Goal: Information Seeking & Learning: Learn about a topic

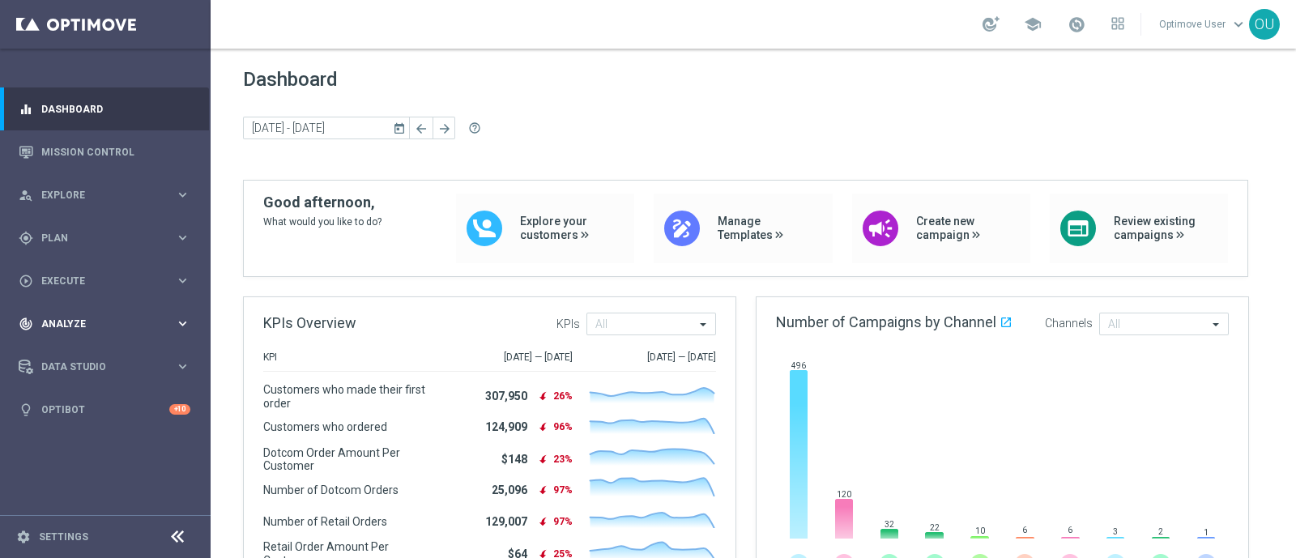
click at [122, 326] on span "Analyze" at bounding box center [108, 324] width 134 height 10
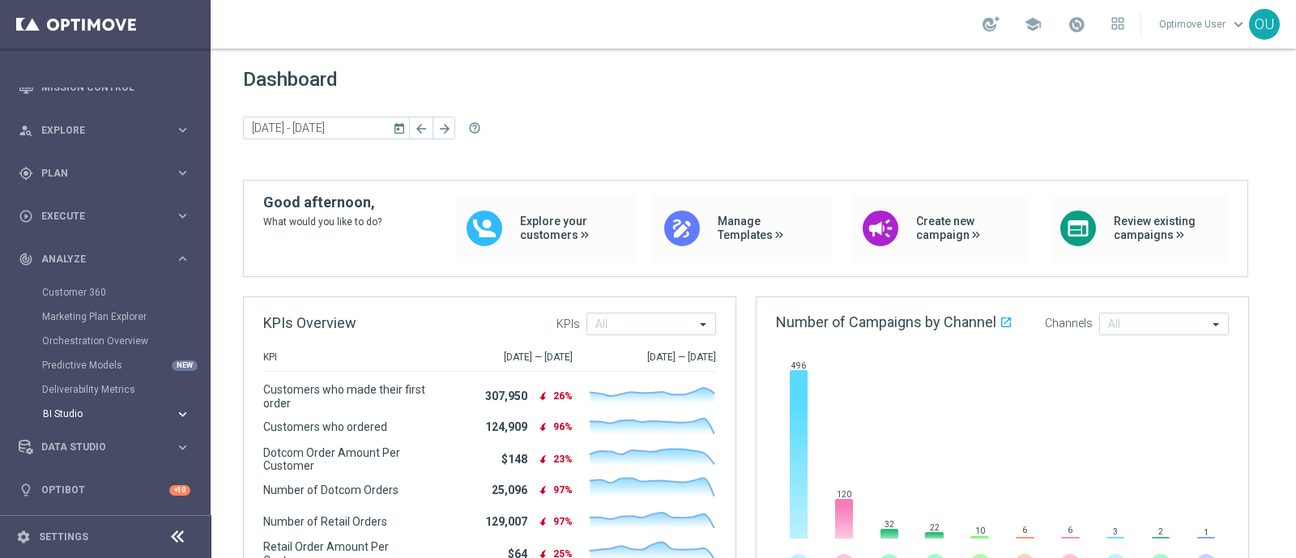
click at [97, 417] on span "BI Studio" at bounding box center [101, 414] width 116 height 10
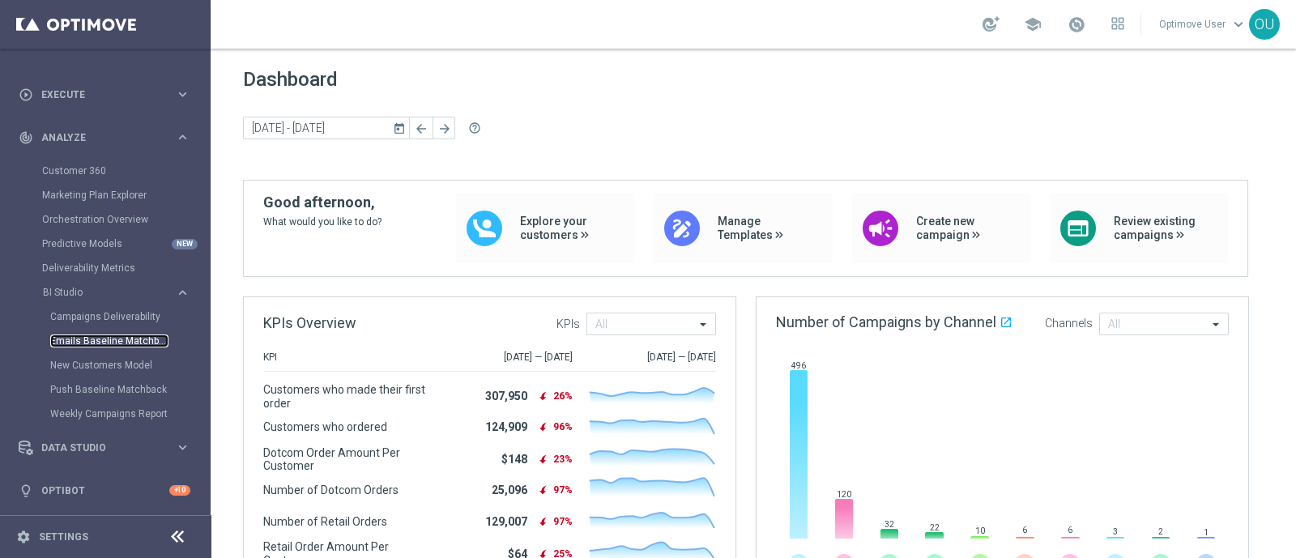
click at [111, 343] on link "Emails Baseline Matchback" at bounding box center [109, 341] width 118 height 13
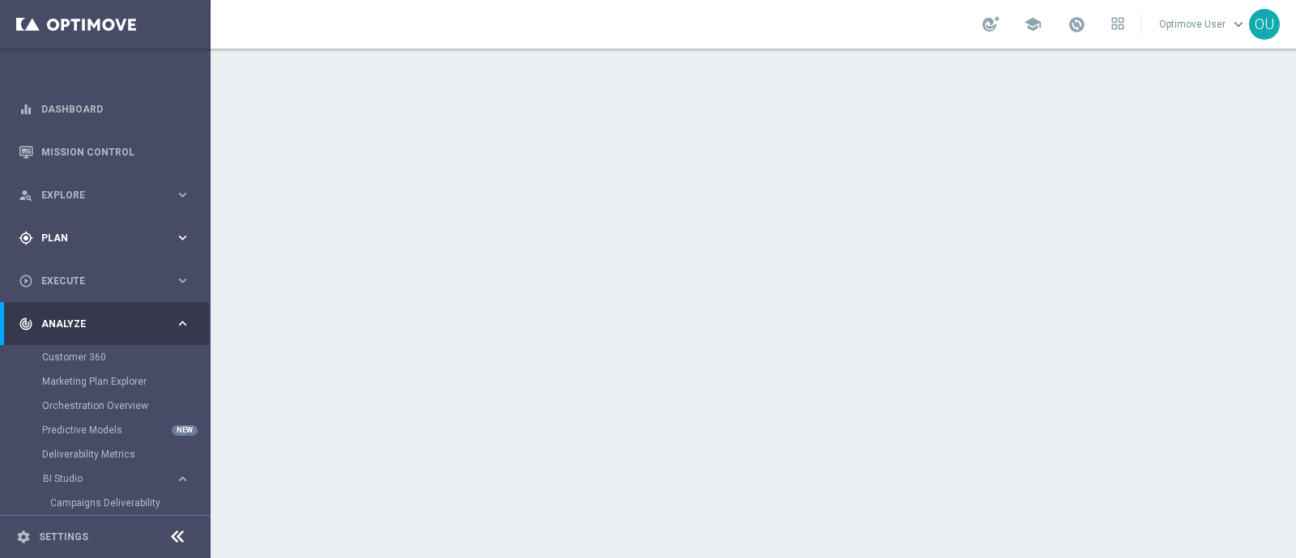
click at [75, 228] on div "gps_fixed Plan keyboard_arrow_right" at bounding box center [104, 237] width 209 height 43
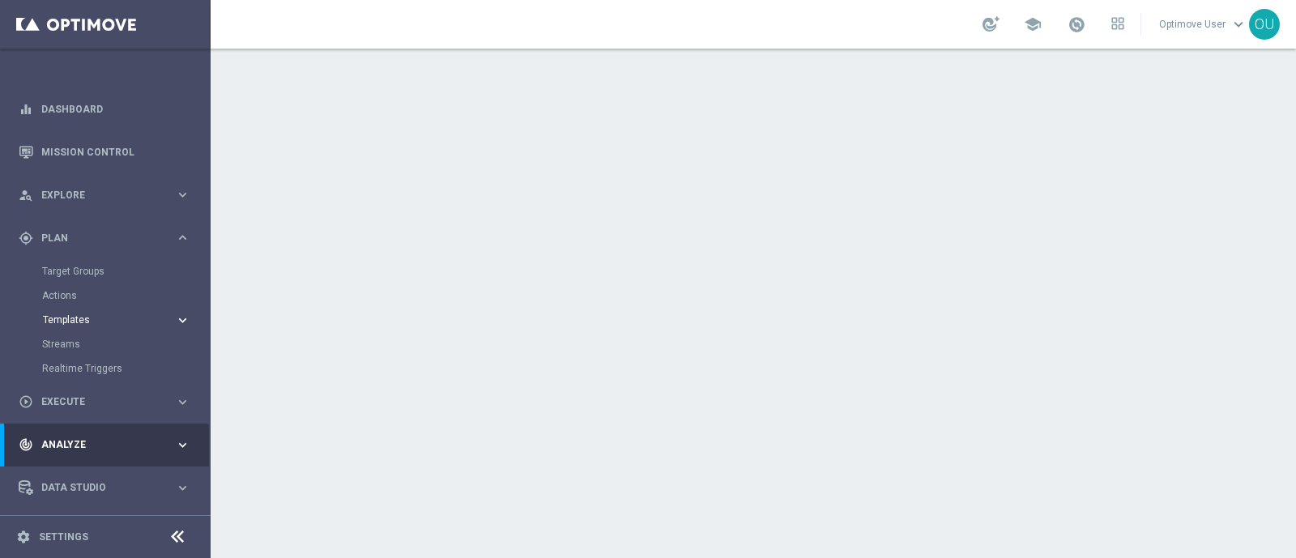
click at [69, 316] on span "Templates" at bounding box center [101, 320] width 116 height 10
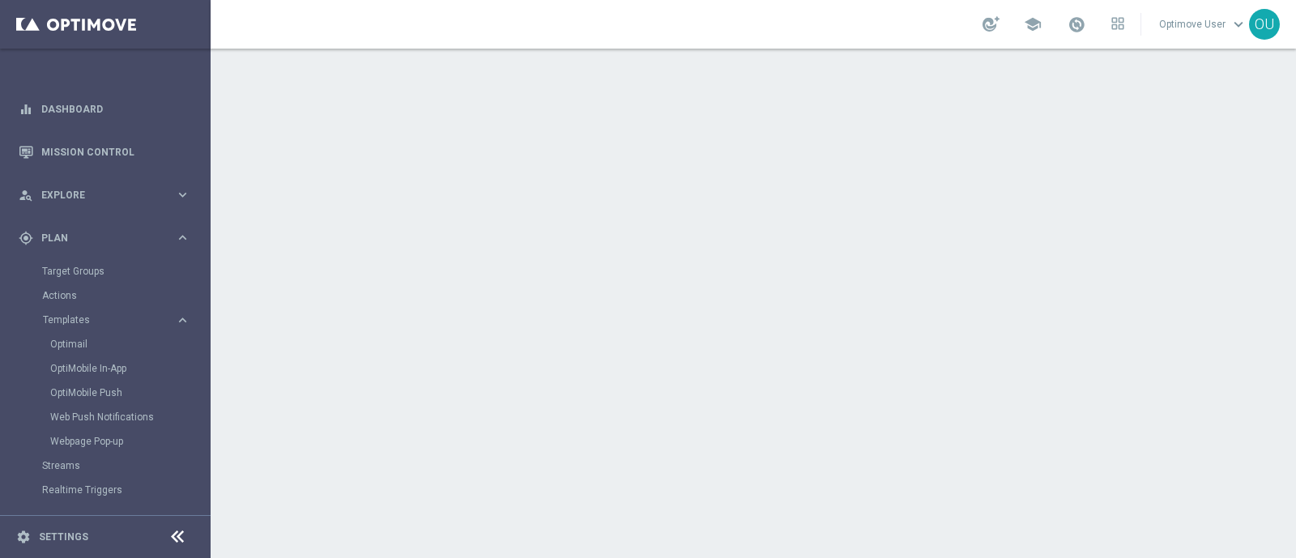
click at [182, 536] on icon at bounding box center [177, 536] width 19 height 19
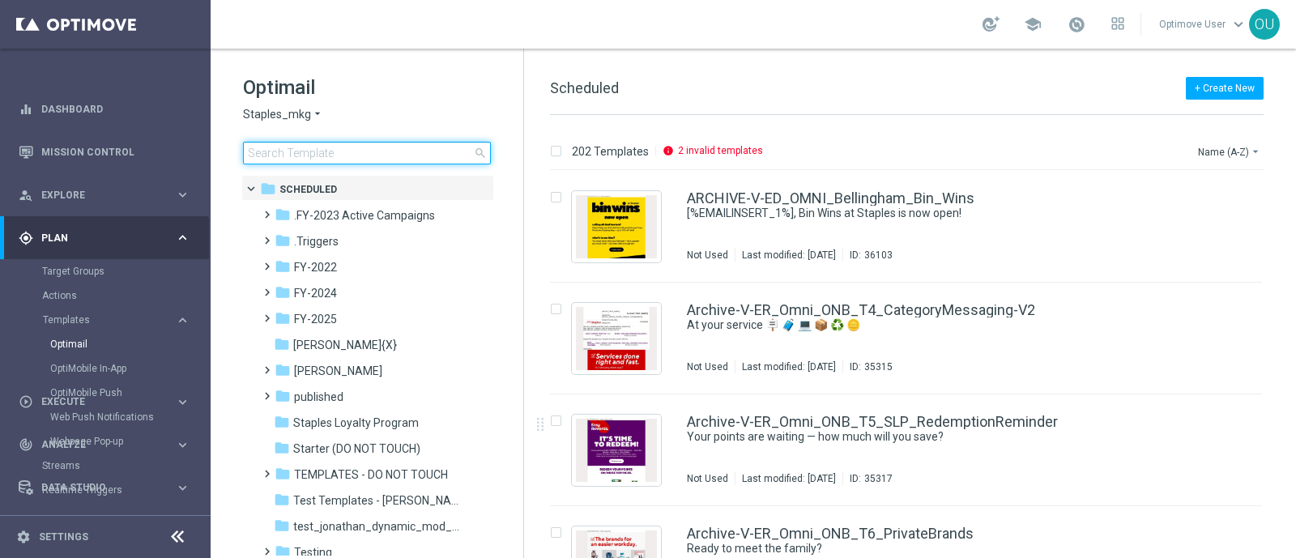
click at [401, 163] on input at bounding box center [367, 153] width 248 height 23
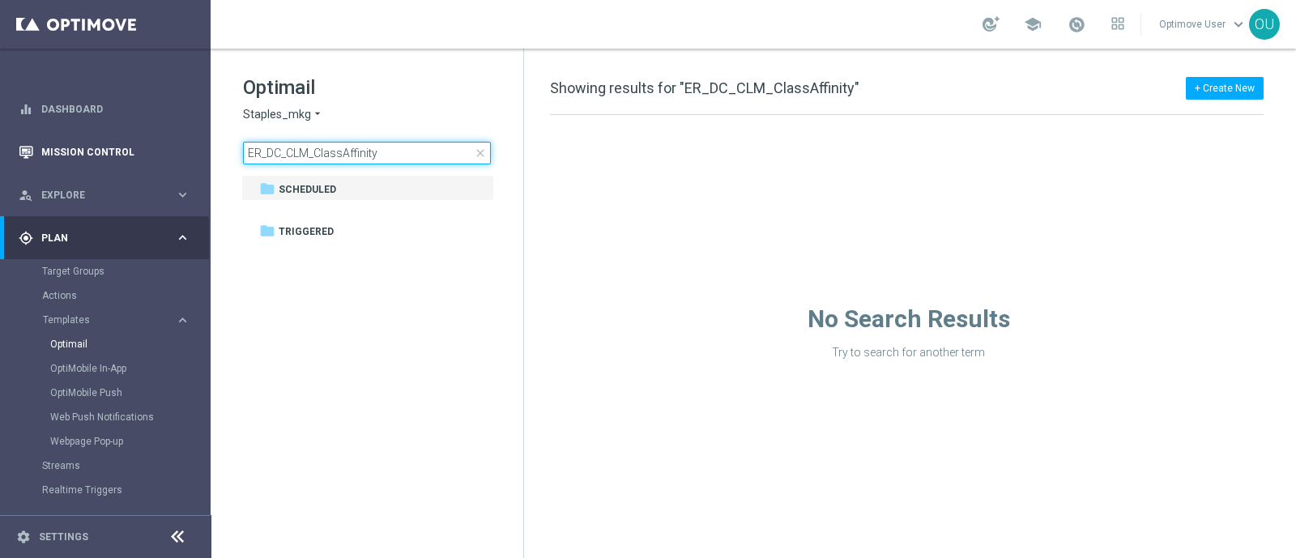
drag, startPoint x: 409, startPoint y: 149, endPoint x: 103, endPoint y: 135, distance: 306.5
click at [103, 135] on main "equalizer Dashboard Mission Control" at bounding box center [648, 279] width 1296 height 558
type input "V-ER_OMNI_BAU_1_ClassAffinity"
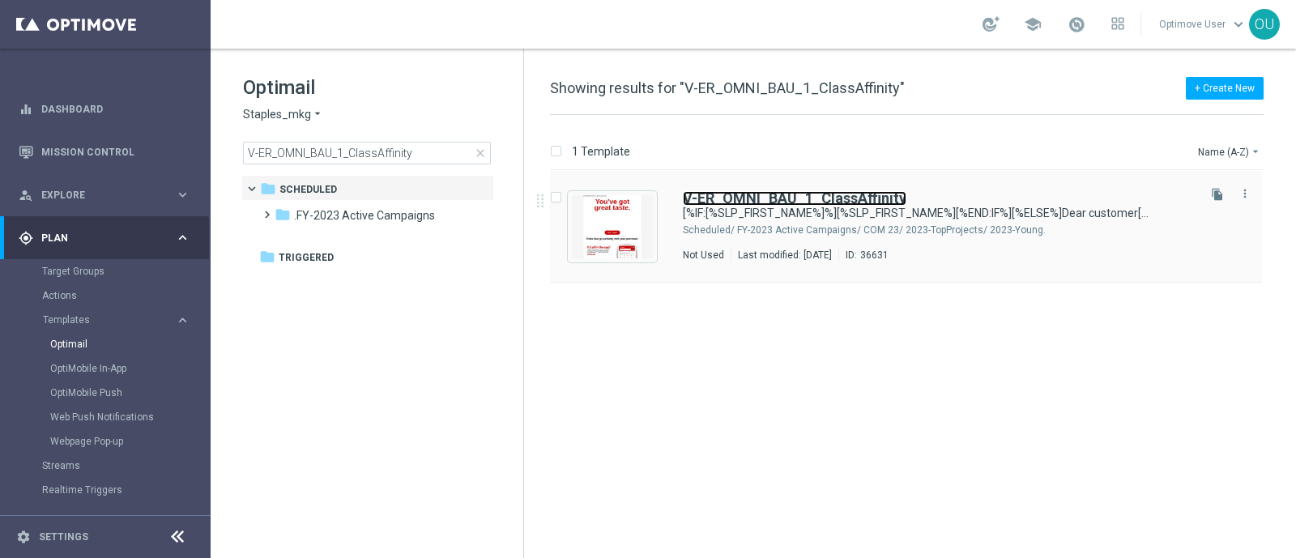
click at [761, 194] on b "V-ER_OMNI_BAU_1_ClassAffinity" at bounding box center [795, 198] width 224 height 17
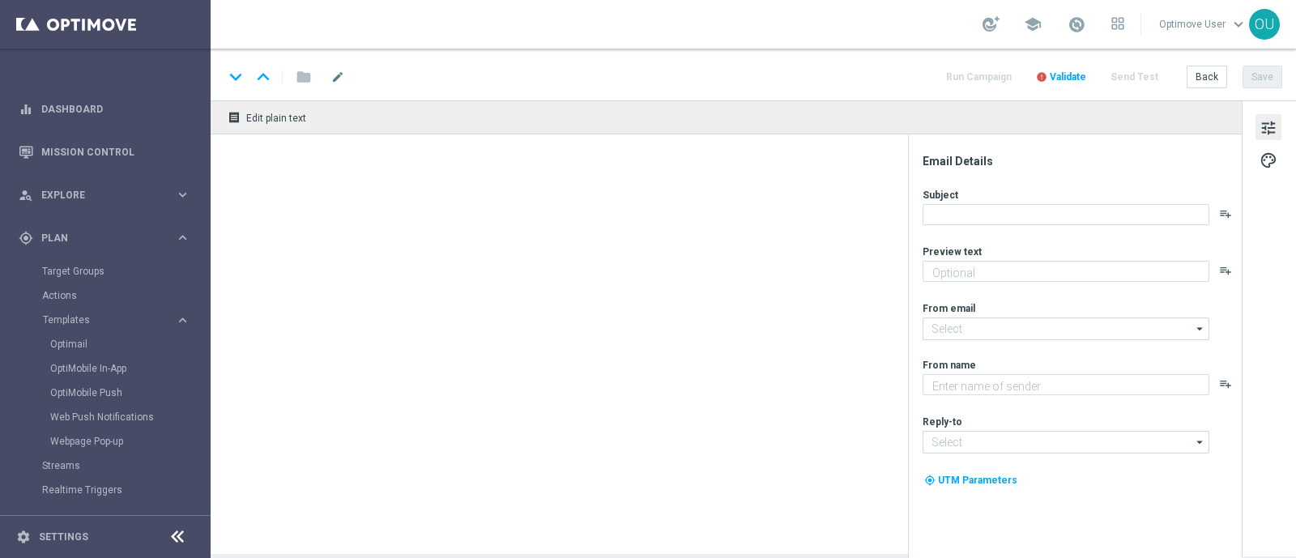
type textarea "What’s next on your list? 🤔"
type textarea "Staples"
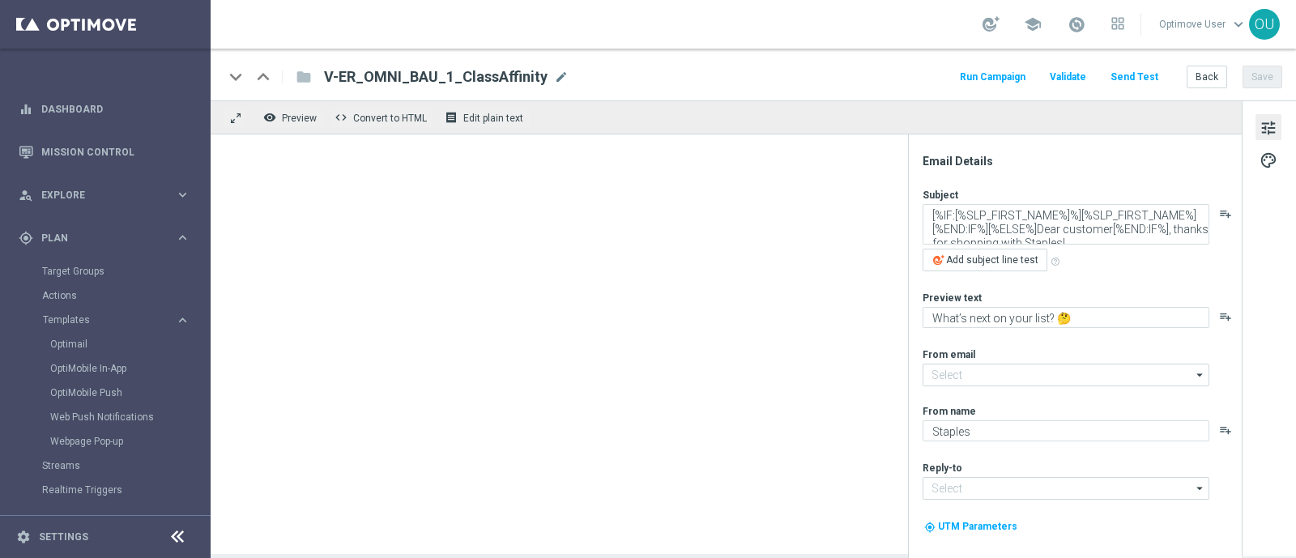
type input "staples@connected.staples.com"
type input "info@staples.com"
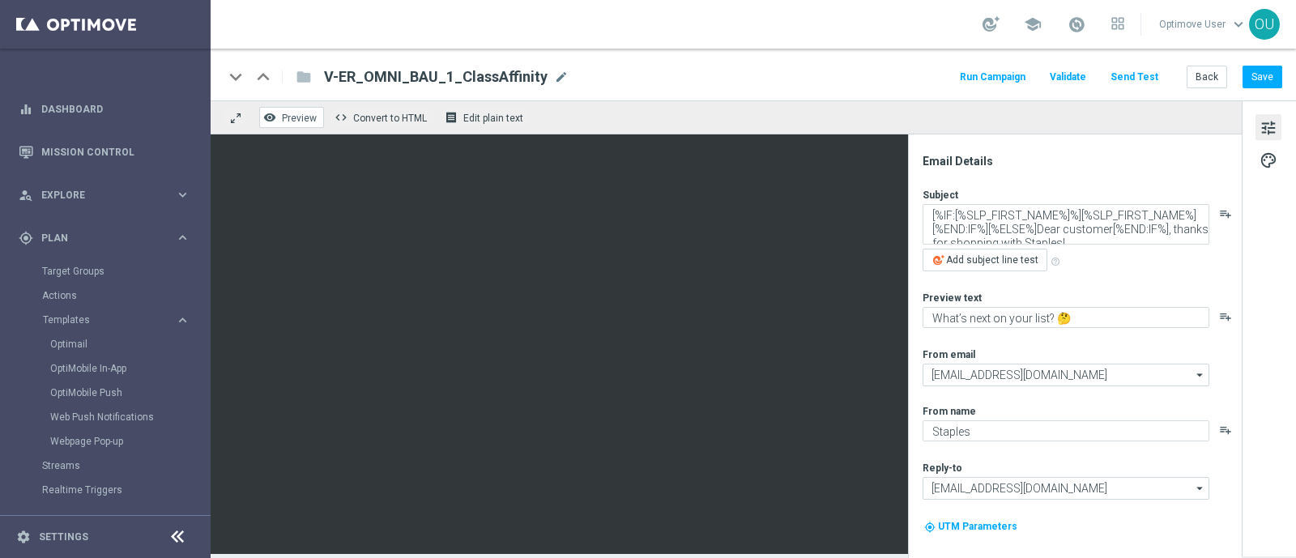
click at [304, 119] on span "Preview" at bounding box center [299, 118] width 35 height 11
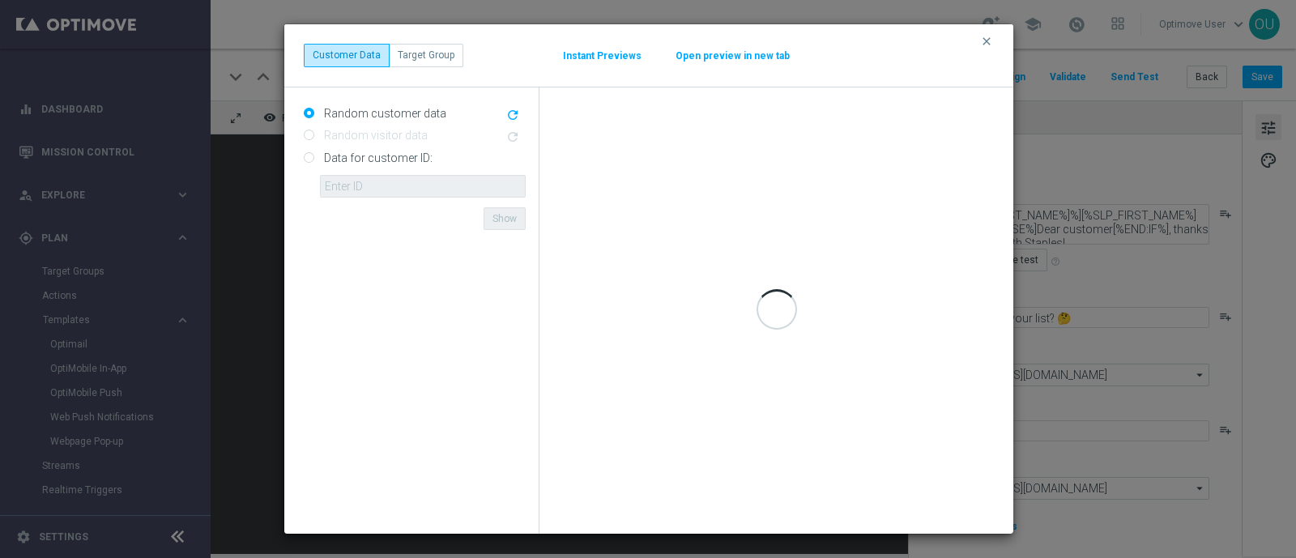
click at [313, 154] on input "Data for customer ID:" at bounding box center [309, 158] width 11 height 11
radio input "true"
click at [358, 194] on input "text" at bounding box center [423, 186] width 206 height 23
paste input "10001885973"
click at [341, 211] on form "Random customer data refresh Random visitor data refresh Data for customer ID: …" at bounding box center [415, 310] width 222 height 420
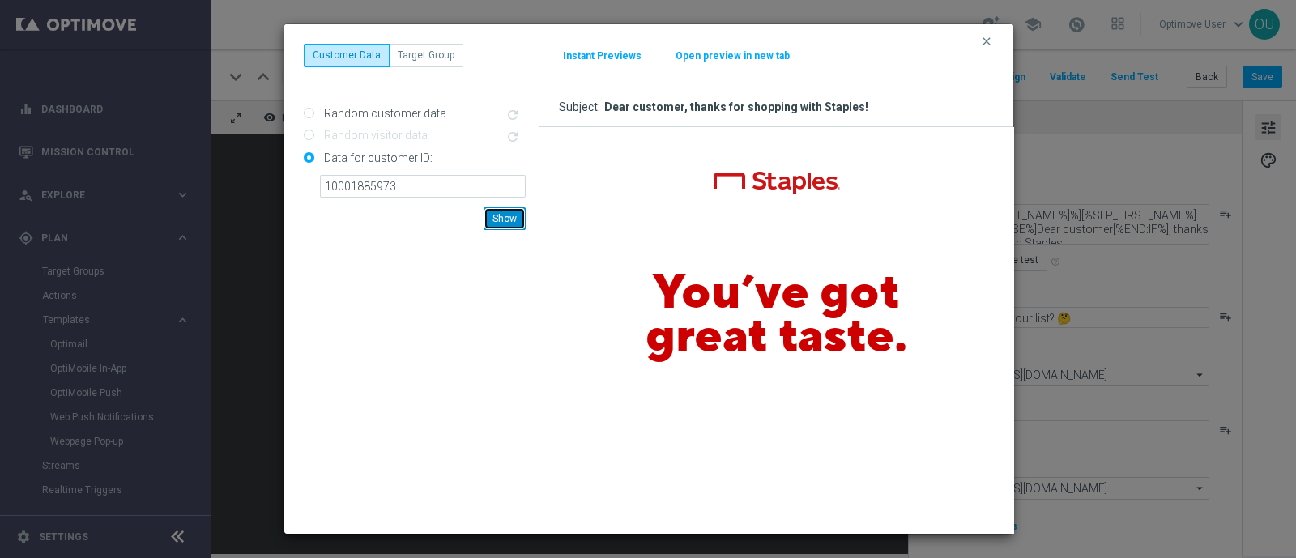
click at [505, 217] on button "Show" at bounding box center [505, 218] width 42 height 23
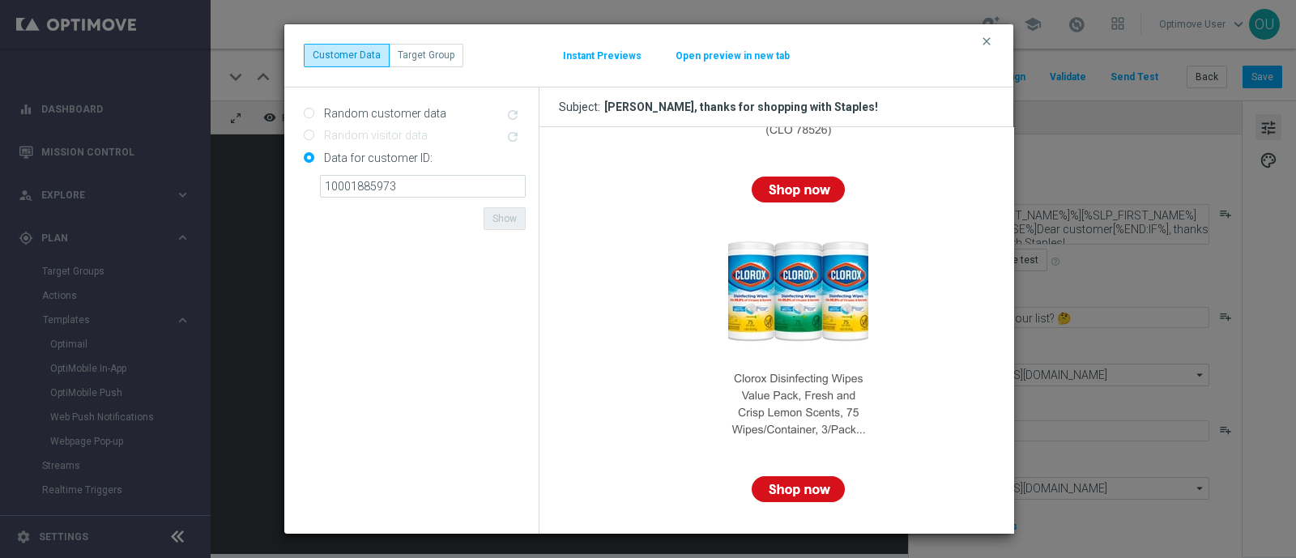
scroll to position [1417, 0]
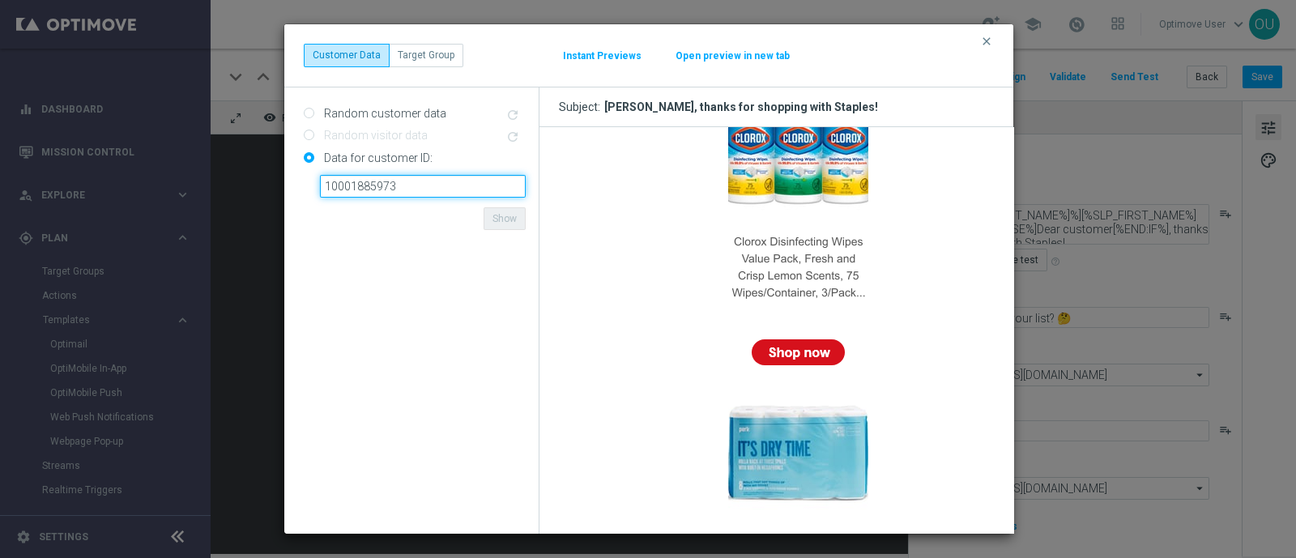
click at [423, 190] on input "10001885973" at bounding box center [423, 186] width 206 height 23
paste input "28061335"
type input "10280613353"
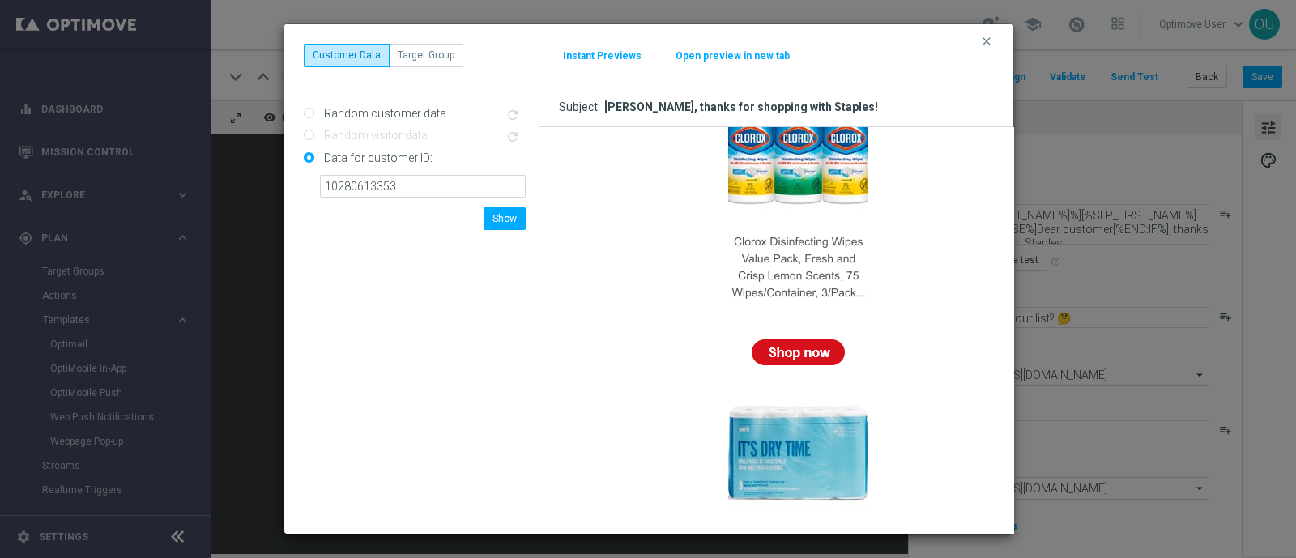
click at [425, 216] on form "Random customer data refresh Random visitor data refresh Data for customer ID: …" at bounding box center [415, 310] width 222 height 420
click at [506, 215] on button "Show" at bounding box center [505, 218] width 42 height 23
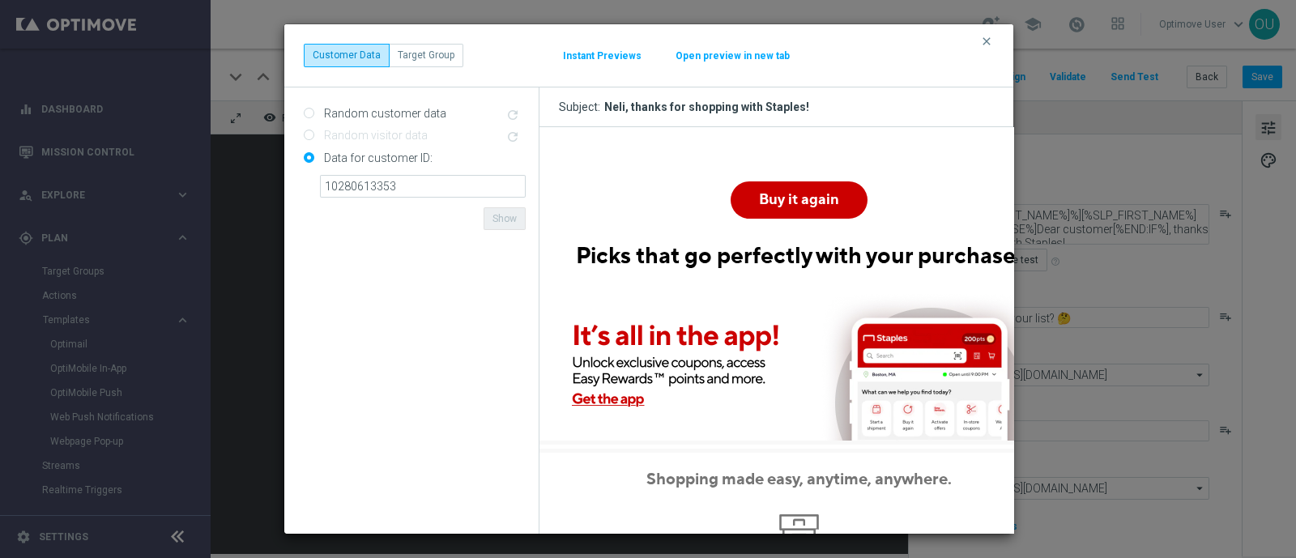
scroll to position [202, 0]
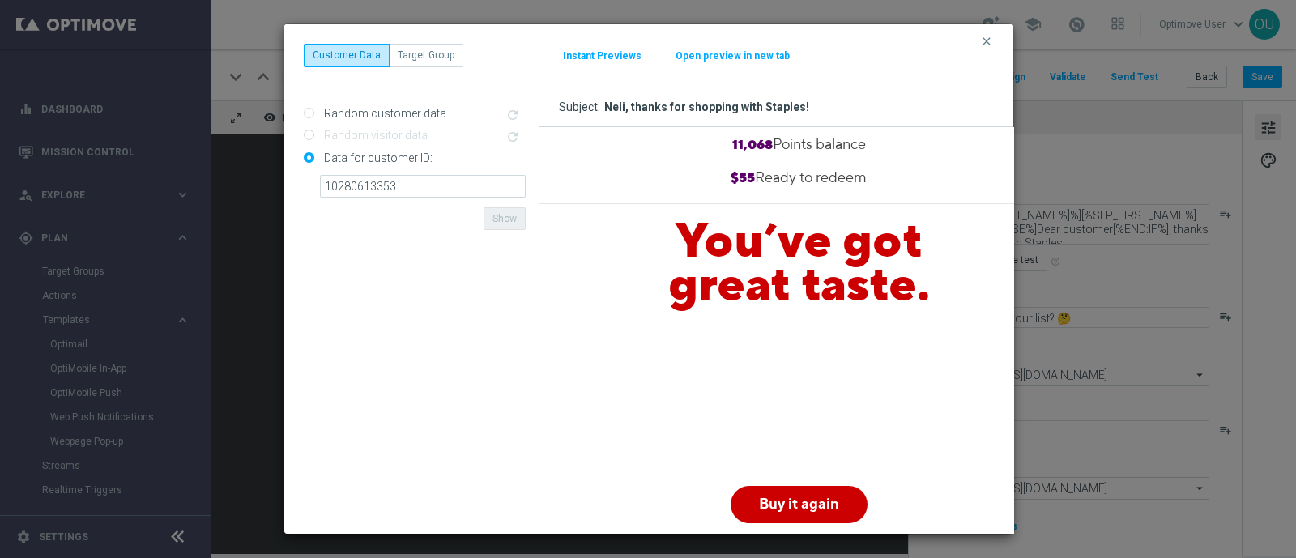
click at [365, 211] on form "Random customer data refresh Random visitor data refresh Data for customer ID: …" at bounding box center [415, 310] width 222 height 420
click at [505, 183] on input "10280613353" at bounding box center [423, 186] width 206 height 23
click at [439, 211] on form "Random customer data refresh Random visitor data refresh Data for customer ID: …" at bounding box center [415, 310] width 222 height 420
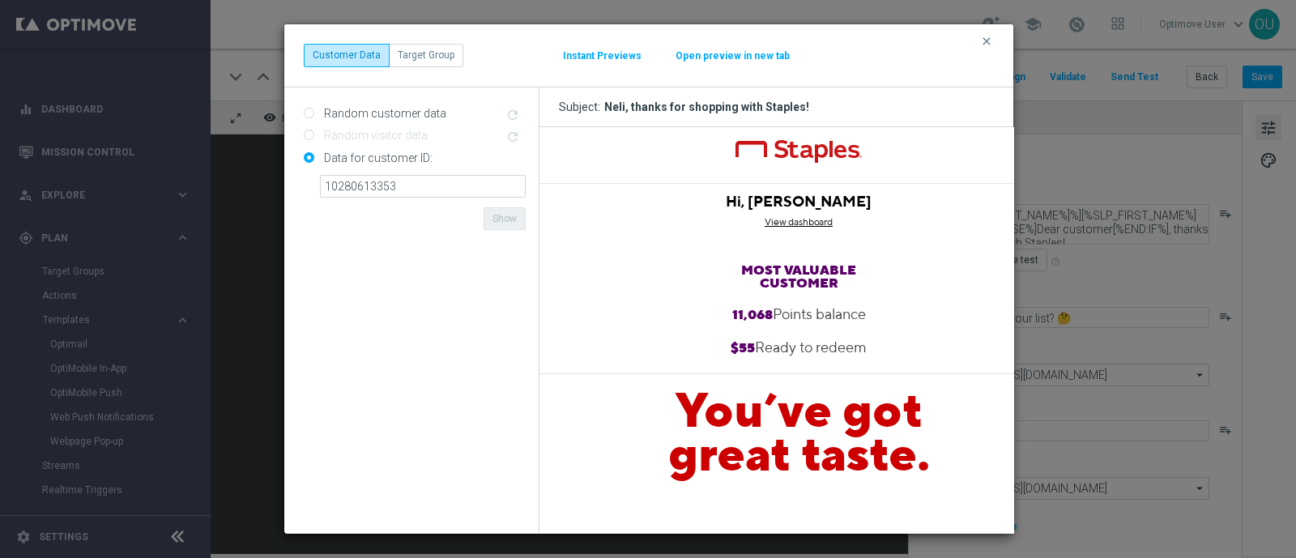
scroll to position [0, 0]
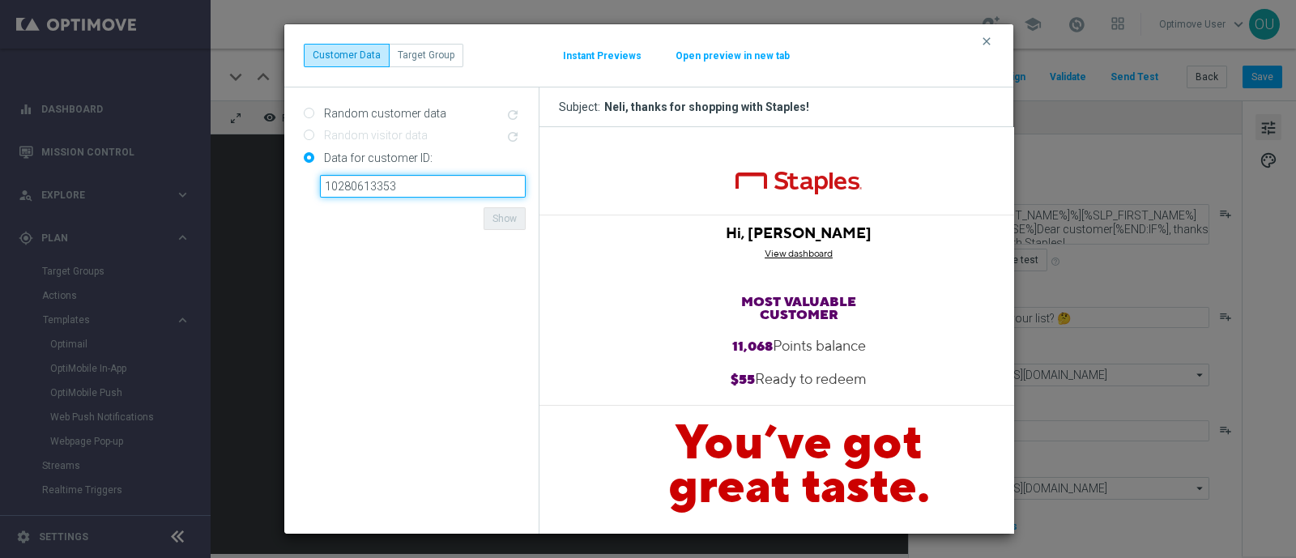
click at [342, 180] on input "10280613353" at bounding box center [423, 186] width 206 height 23
click at [216, 207] on modal-container "clear Customer Data Target Group Instant Previews Open preview in new tab Rando…" at bounding box center [648, 279] width 1296 height 558
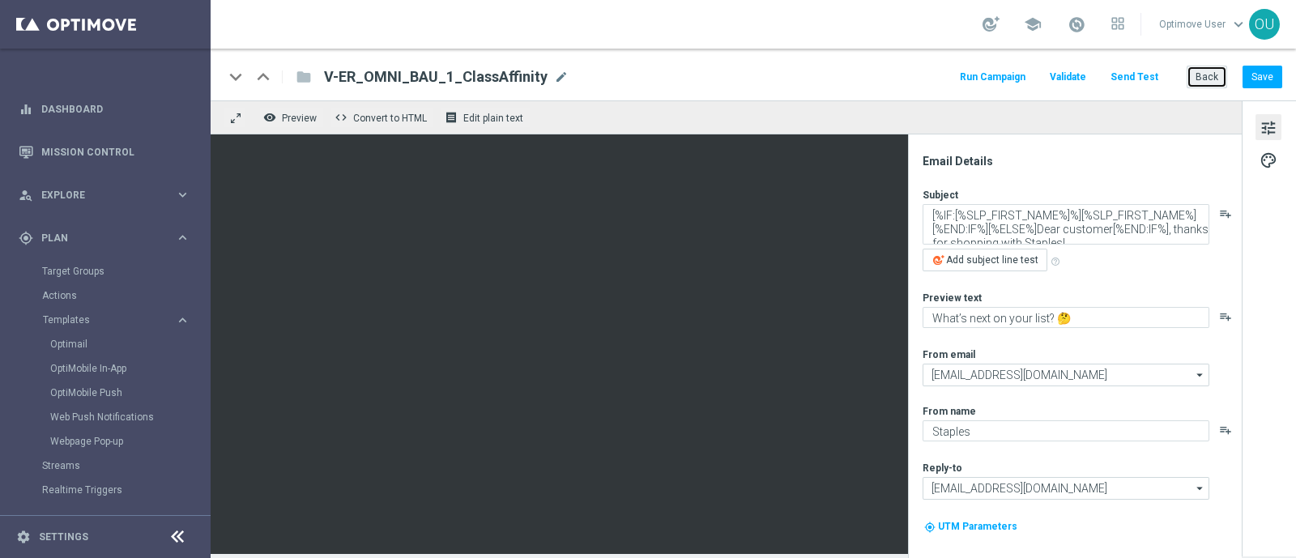
click at [1210, 78] on button "Back" at bounding box center [1207, 77] width 41 height 23
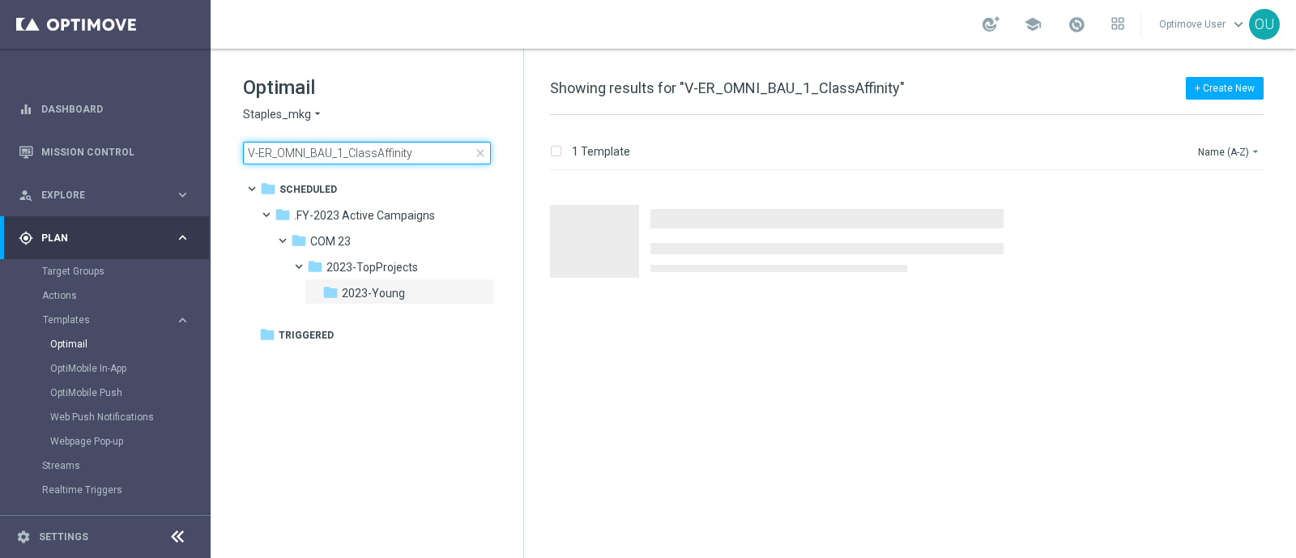
click at [418, 156] on input "V-ER_OMNI_BAU_1_ClassAffinity" at bounding box center [367, 153] width 248 height 23
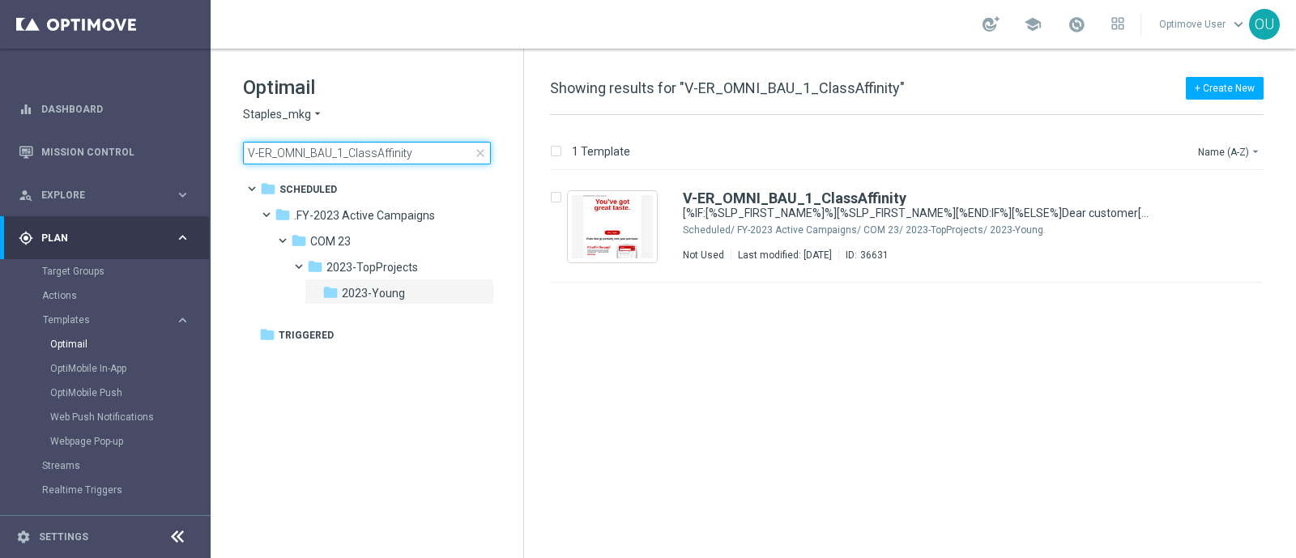
drag, startPoint x: 432, startPoint y: 156, endPoint x: 239, endPoint y: 156, distance: 192.8
click at [242, 156] on div "Optimail Staples_mkg arrow_drop_down × Staples_mkg V-ER_OMNI_BAU_1_ClassAffinit…" at bounding box center [367, 160] width 313 height 223
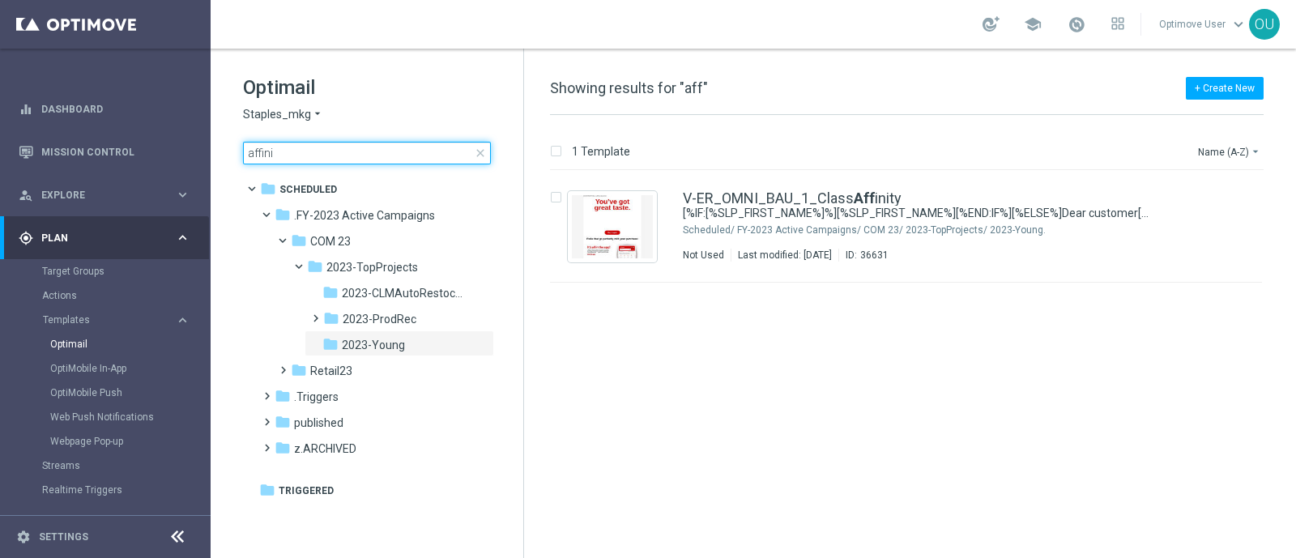
type input "affinit"
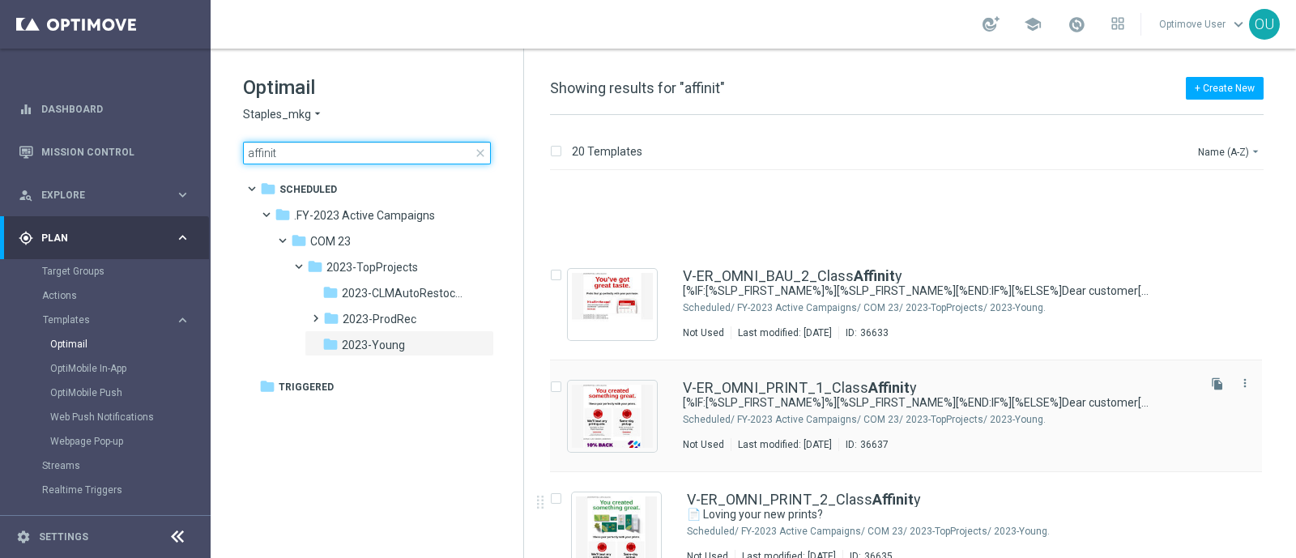
scroll to position [1961, 0]
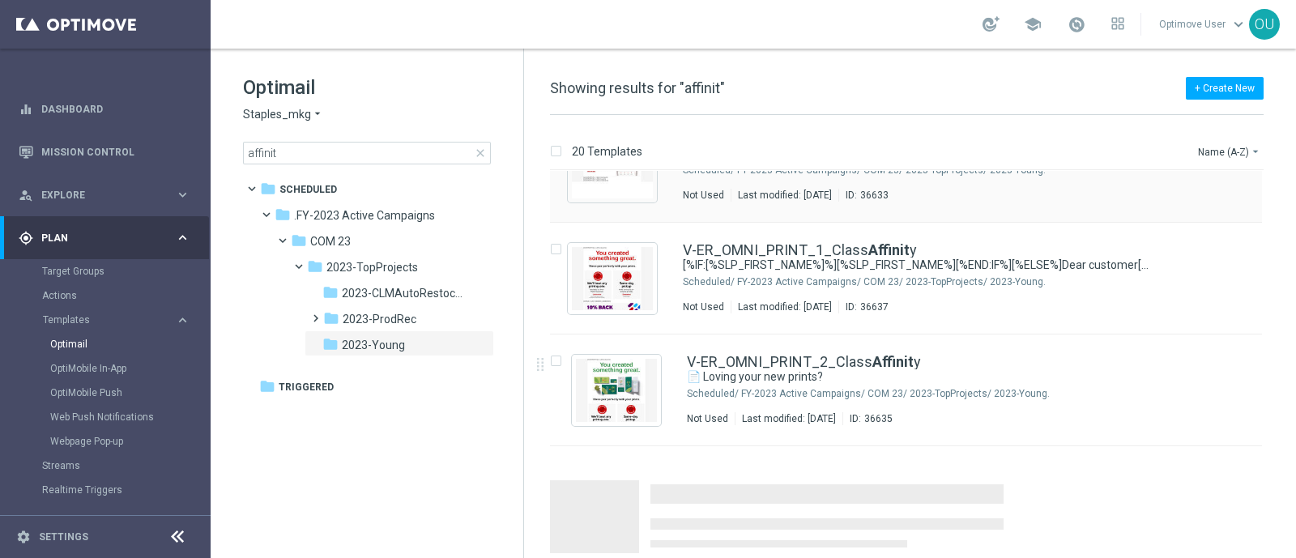
click at [859, 147] on b "Affinit" at bounding box center [874, 138] width 41 height 17
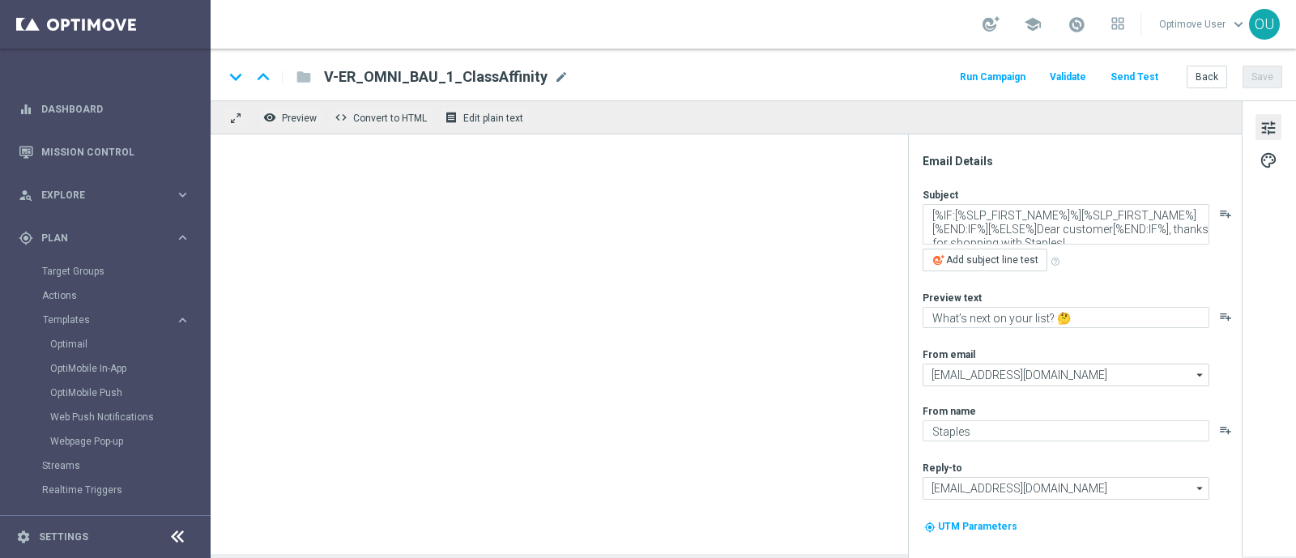
type textarea "Fresh ideas right this way 👉"
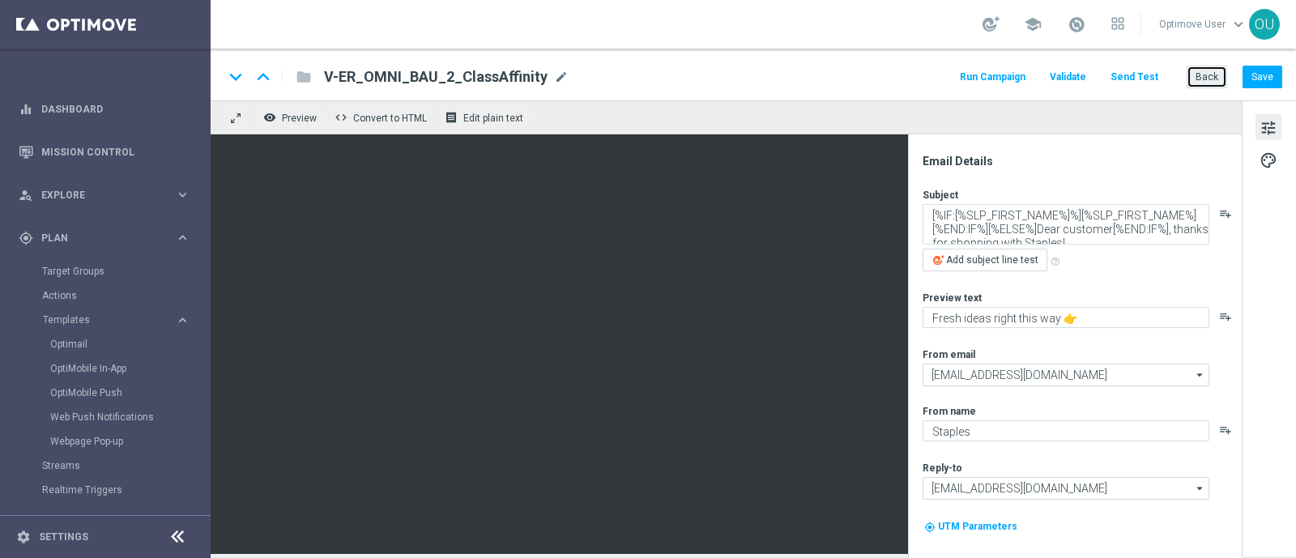
click at [1218, 77] on button "Back" at bounding box center [1207, 77] width 41 height 23
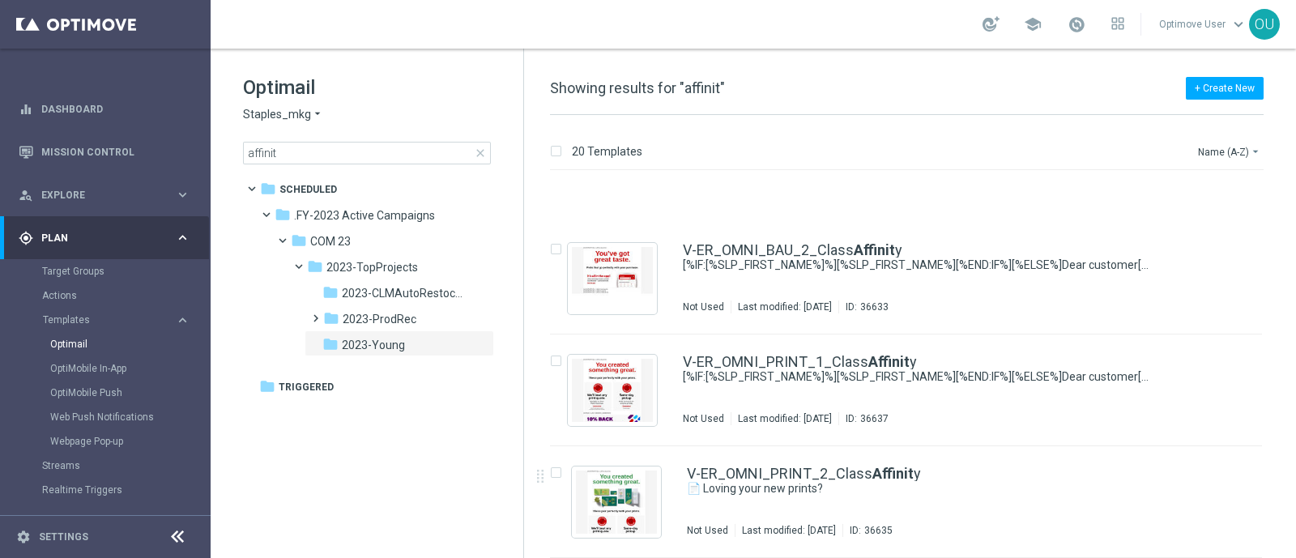
scroll to position [1848, 0]
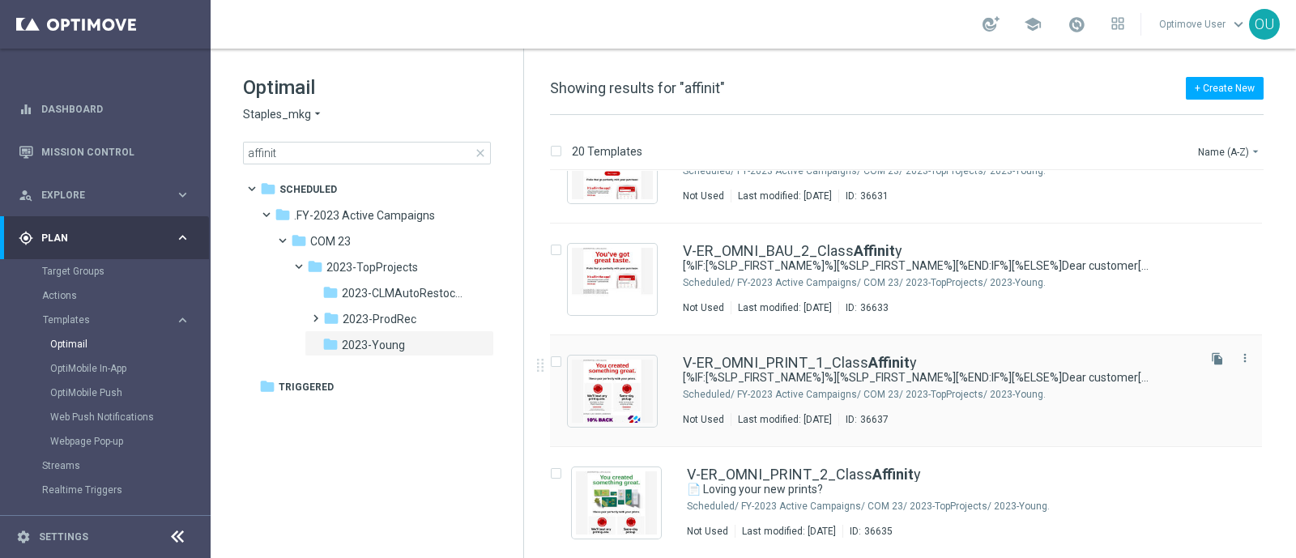
click at [874, 352] on div "V-ER_OMNI_PRINT_1_Class Affinit y [%IF:[%SLP_FIRST_NAME%]%][%SLP_FIRST_NAME%][%…" at bounding box center [906, 391] width 712 height 112
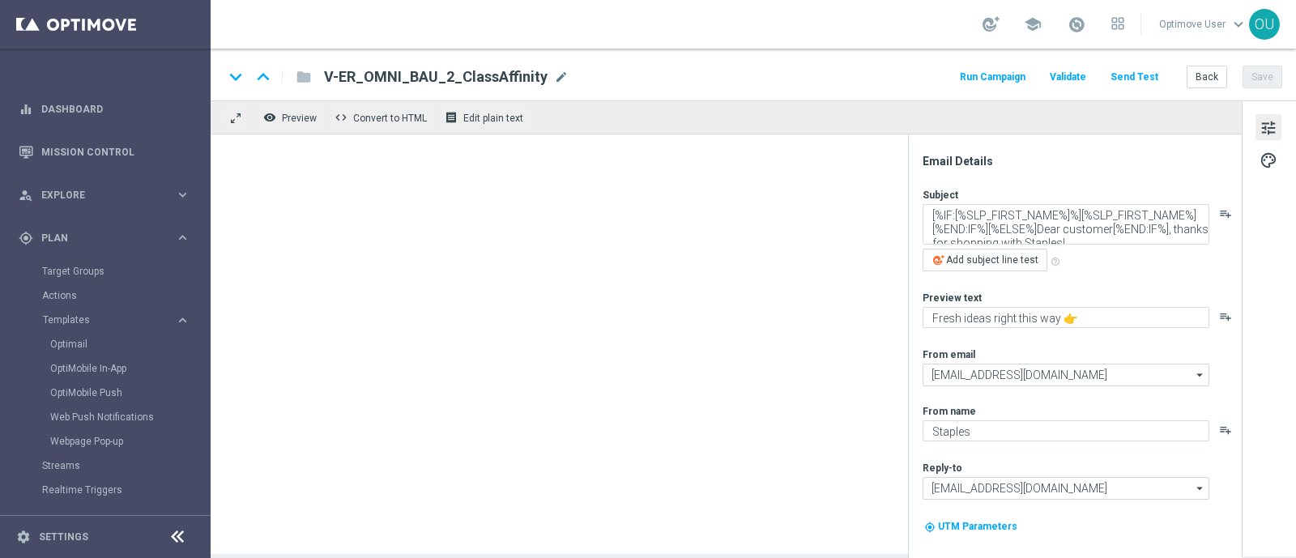
type textarea "👀 See what else we can print."
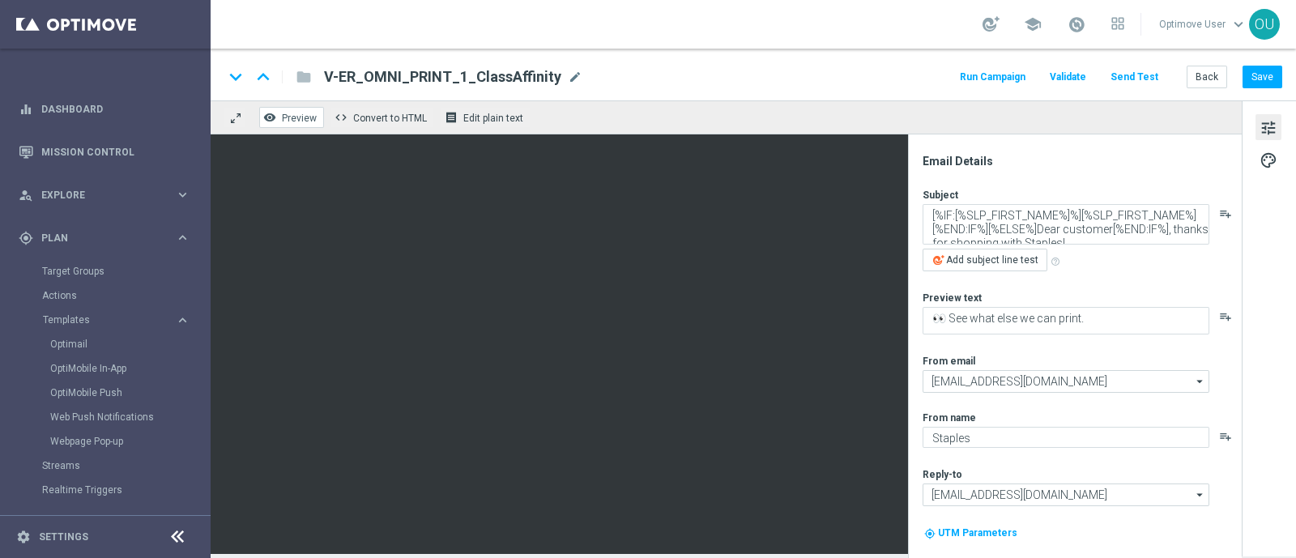
click at [275, 111] on button "remove_red_eye Preview" at bounding box center [291, 117] width 65 height 21
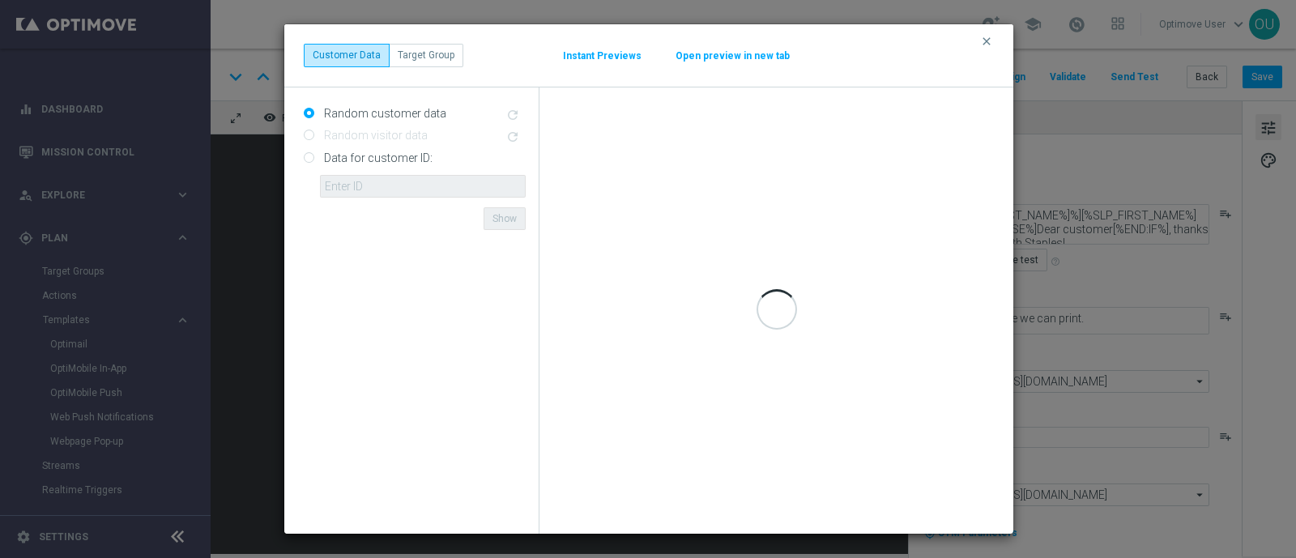
click at [308, 153] on input "Data for customer ID:" at bounding box center [309, 158] width 11 height 11
radio input "true"
click at [361, 188] on input "text" at bounding box center [423, 186] width 206 height 23
paste input "10280613353"
type input "10280613353"
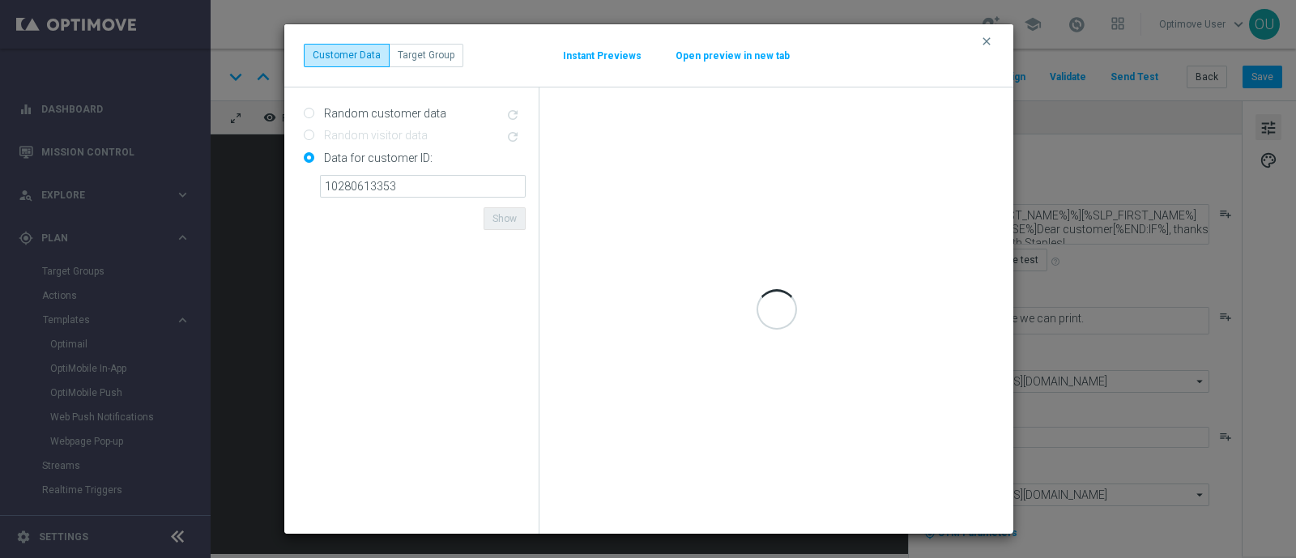
click at [362, 203] on form "Random customer data refresh Random visitor data refresh Data for customer ID: …" at bounding box center [415, 310] width 222 height 420
click at [431, 213] on form "Random customer data refresh Random visitor data refresh Data for customer ID: …" at bounding box center [415, 310] width 222 height 420
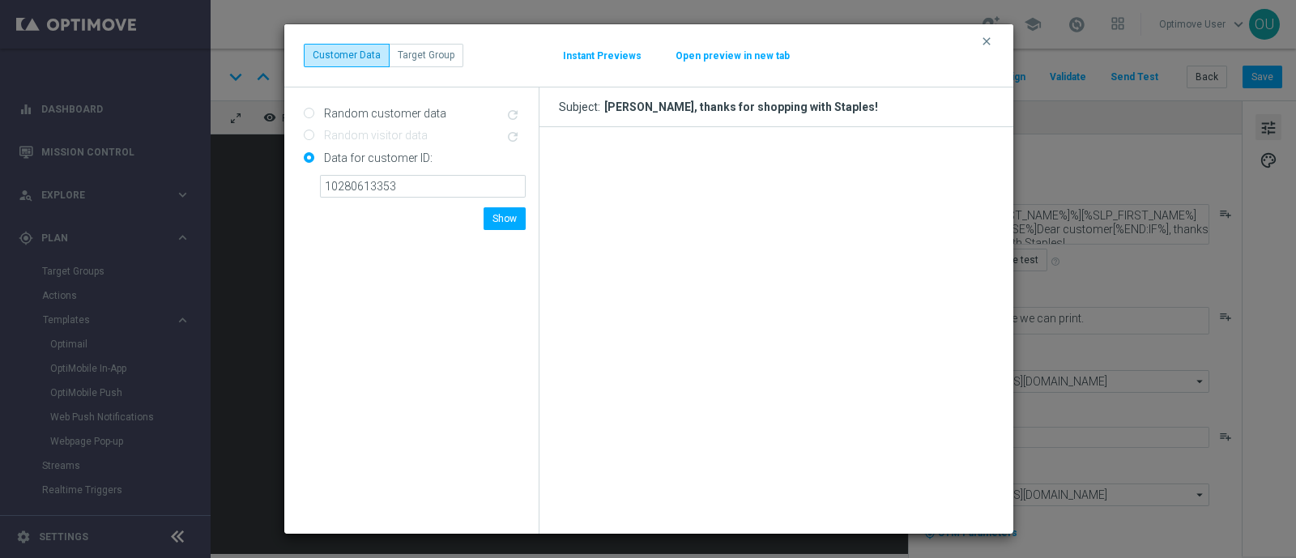
drag, startPoint x: 462, startPoint y: 295, endPoint x: 443, endPoint y: 257, distance: 42.4
click at [442, 257] on form "Random customer data refresh Random visitor data refresh Data for customer ID: …" at bounding box center [415, 310] width 222 height 420
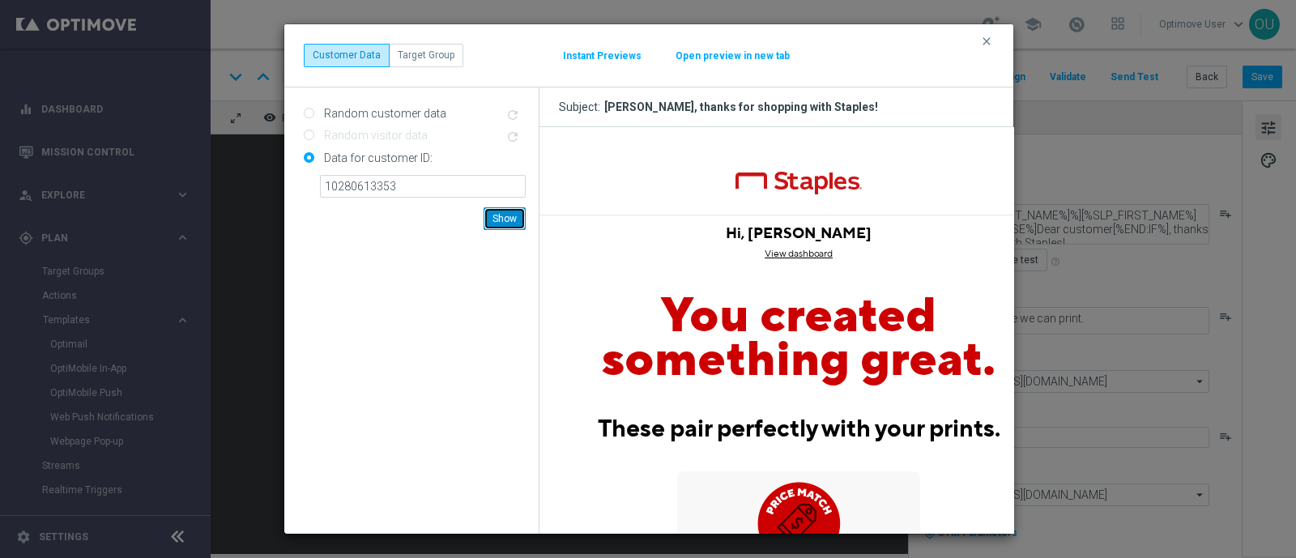
click at [514, 224] on button "Show" at bounding box center [505, 218] width 42 height 23
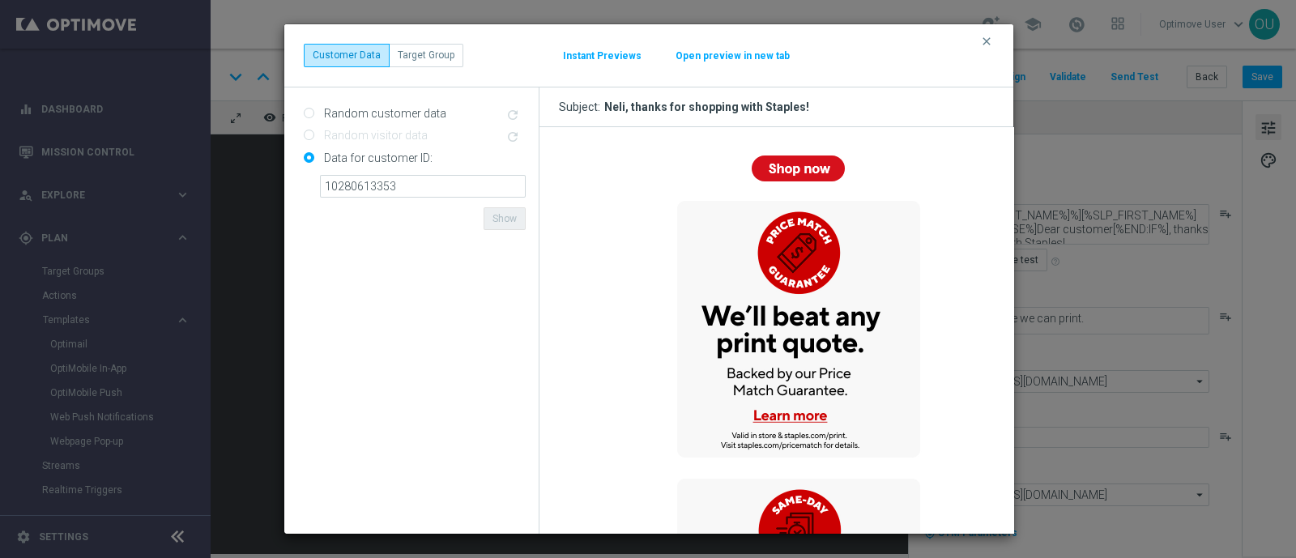
scroll to position [2329, 0]
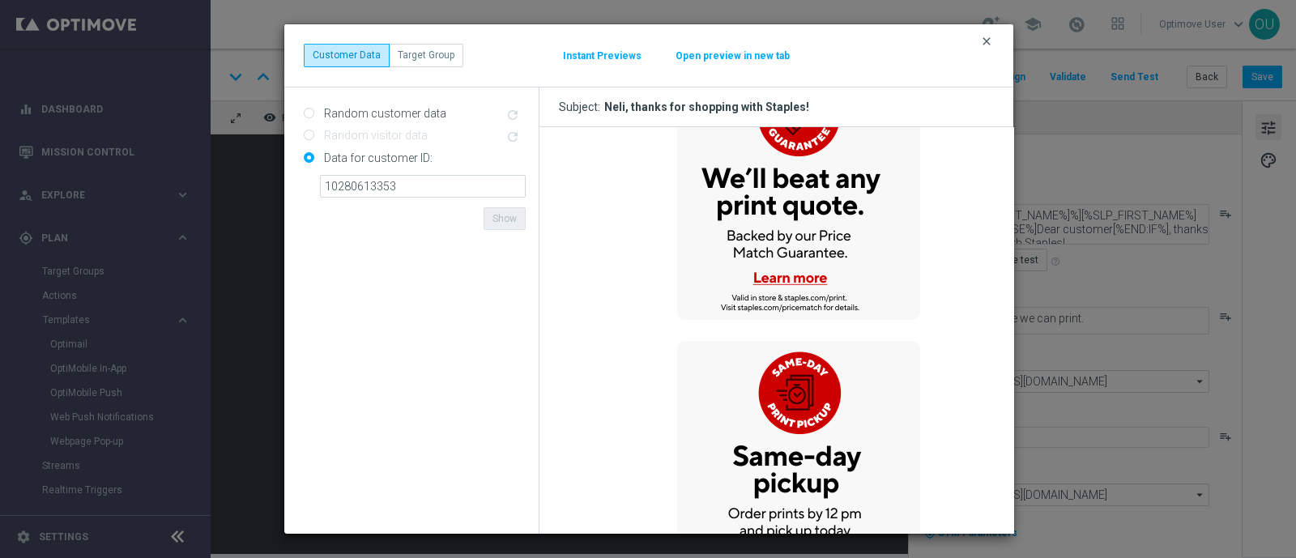
click at [984, 44] on icon "clear" at bounding box center [986, 41] width 13 height 13
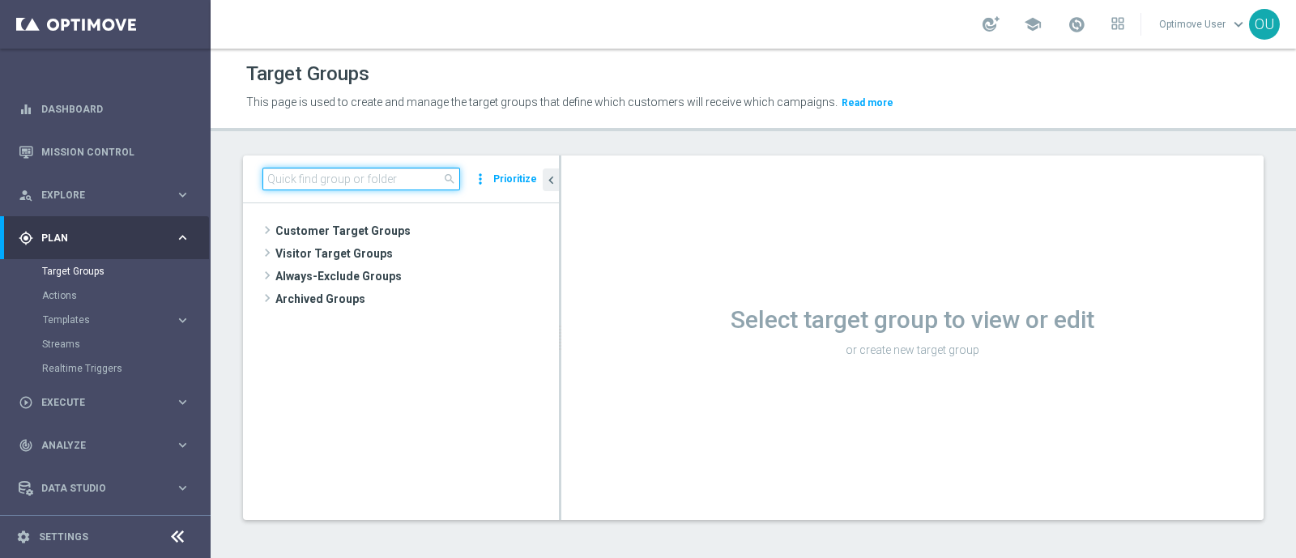
click at [393, 180] on input at bounding box center [361, 179] width 198 height 23
paste input "ER_DC_CLM_ClassAffinity"
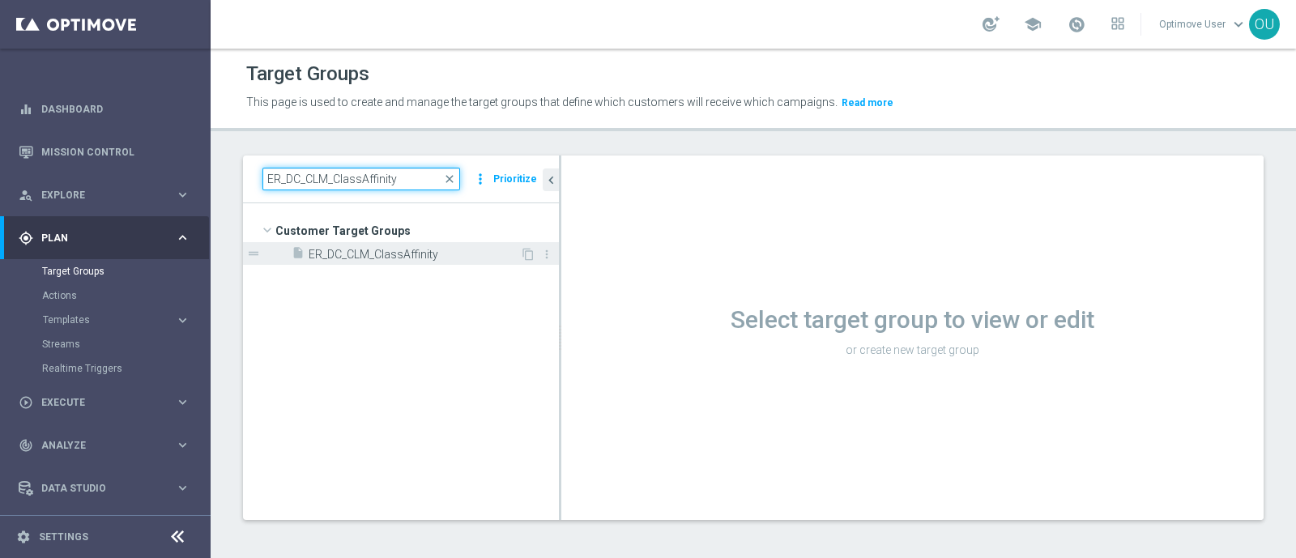
type input "ER_DC_CLM_ClassAffinity"
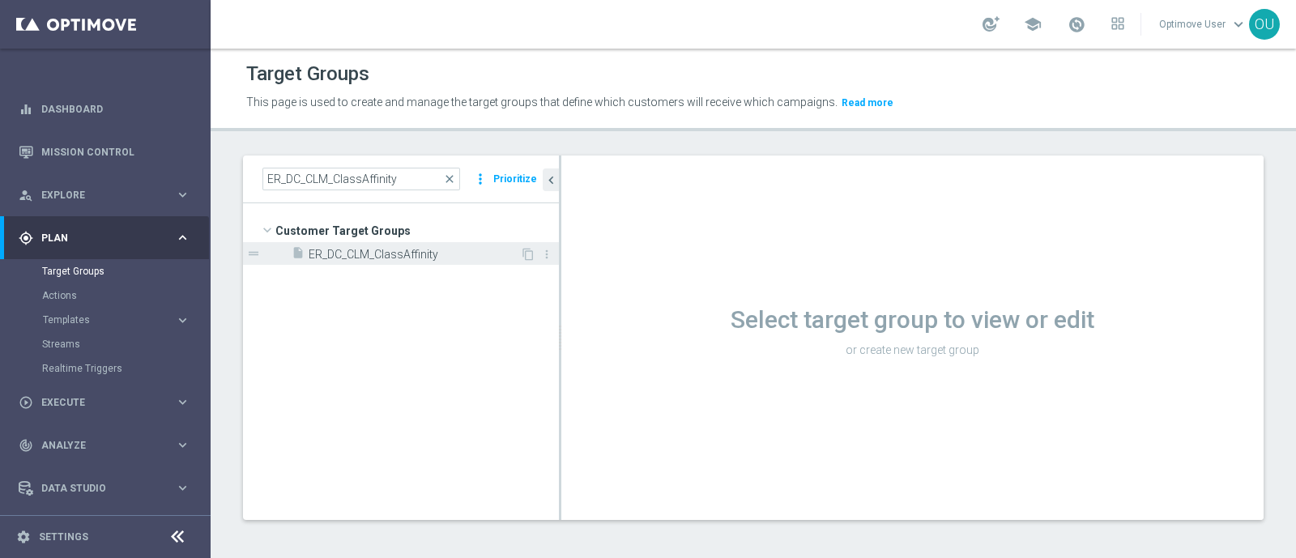
click at [405, 250] on span "ER_DC_CLM_ClassAffinity" at bounding box center [414, 255] width 211 height 14
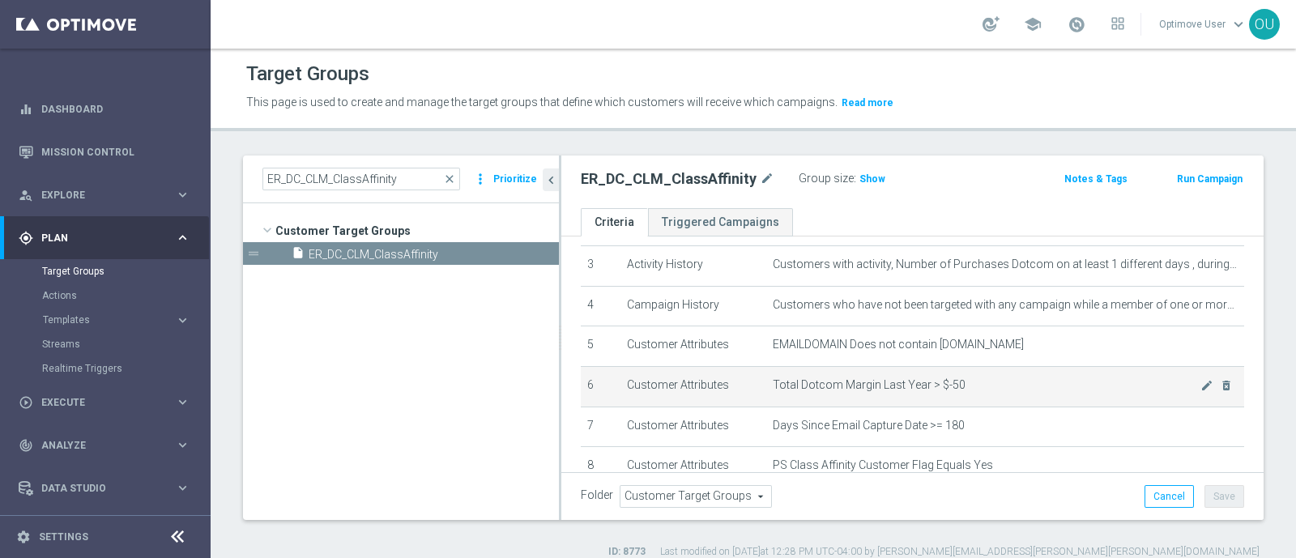
scroll to position [229, 0]
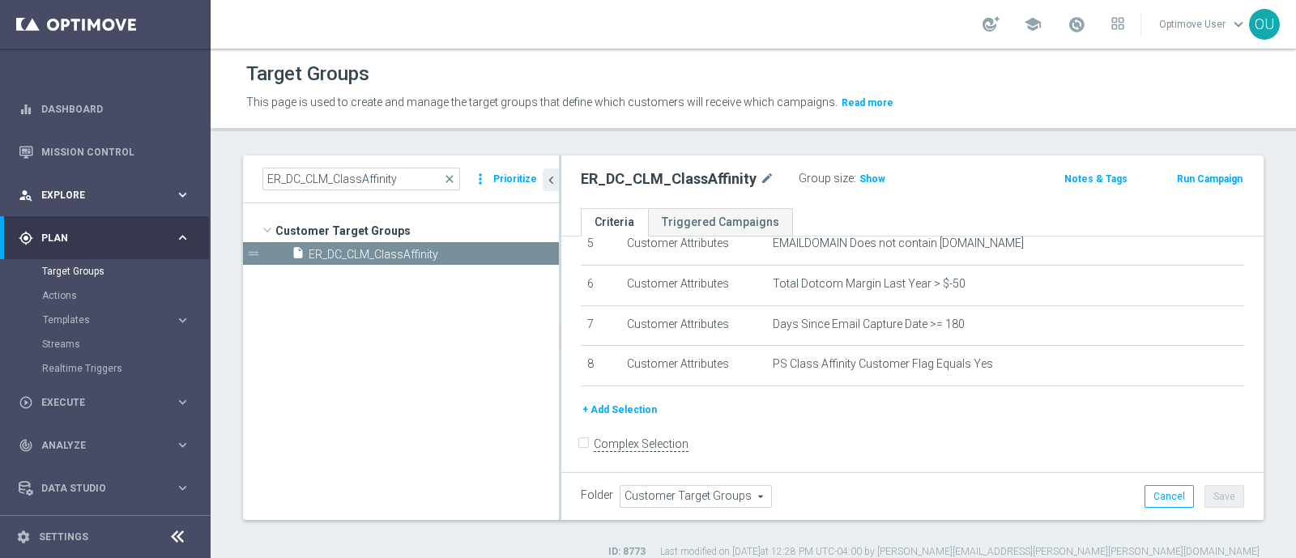
click at [125, 196] on span "Explore" at bounding box center [108, 195] width 134 height 10
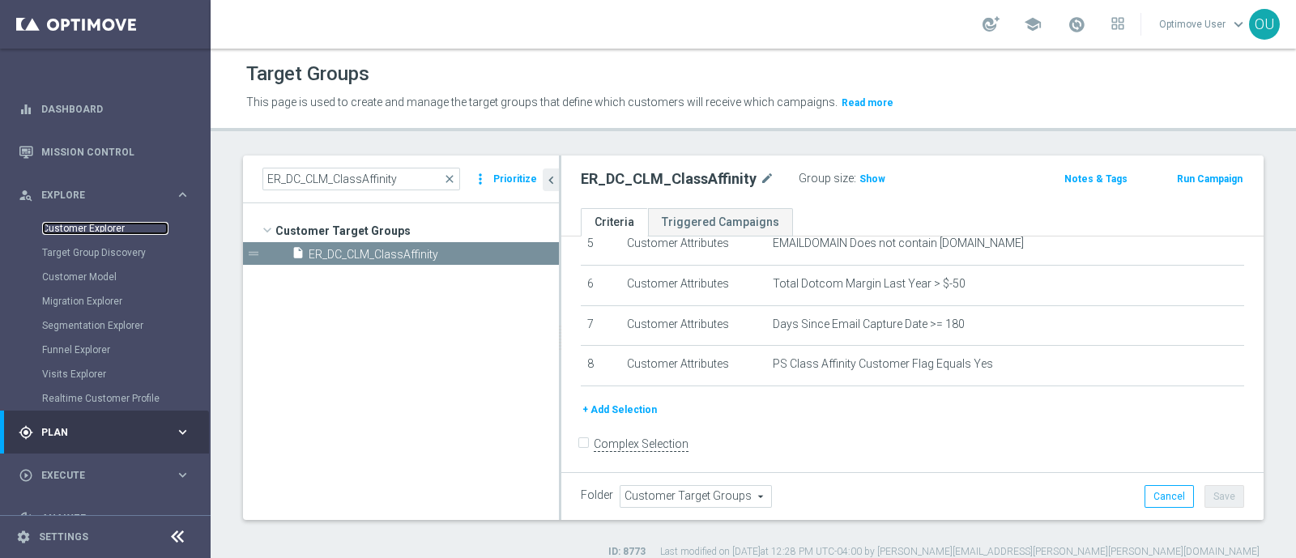
click at [115, 222] on link "Customer Explorer" at bounding box center [105, 228] width 126 height 13
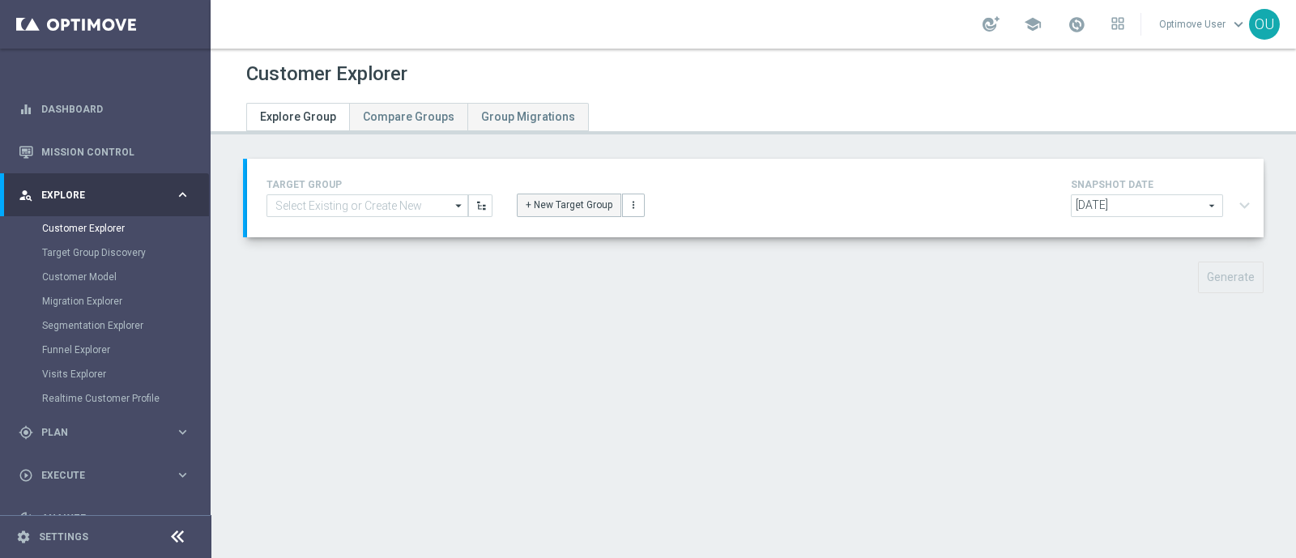
click at [590, 207] on button "+ New Target Group" at bounding box center [569, 205] width 105 height 23
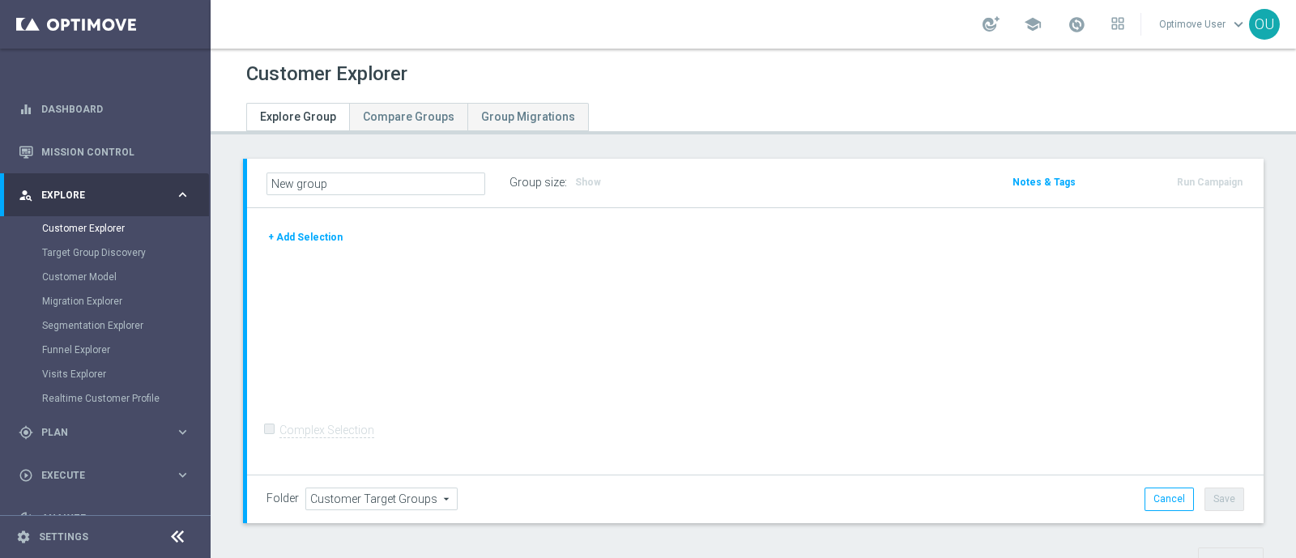
click at [318, 232] on button "+ Add Selection" at bounding box center [306, 237] width 78 height 18
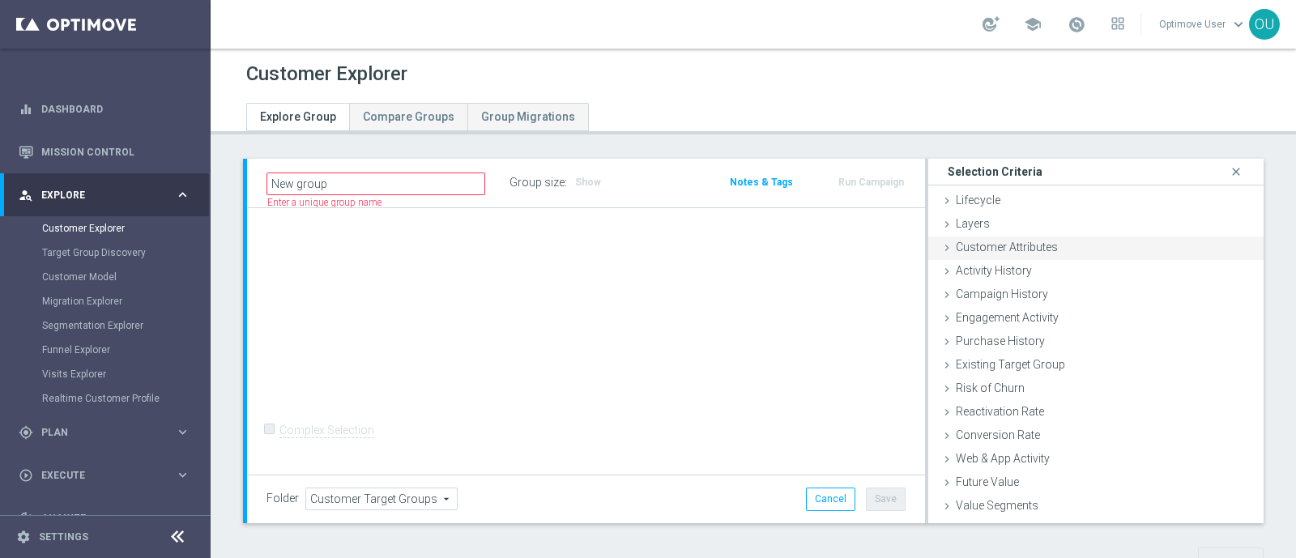
click at [1042, 247] on span "Customer Attributes" at bounding box center [1007, 247] width 102 height 13
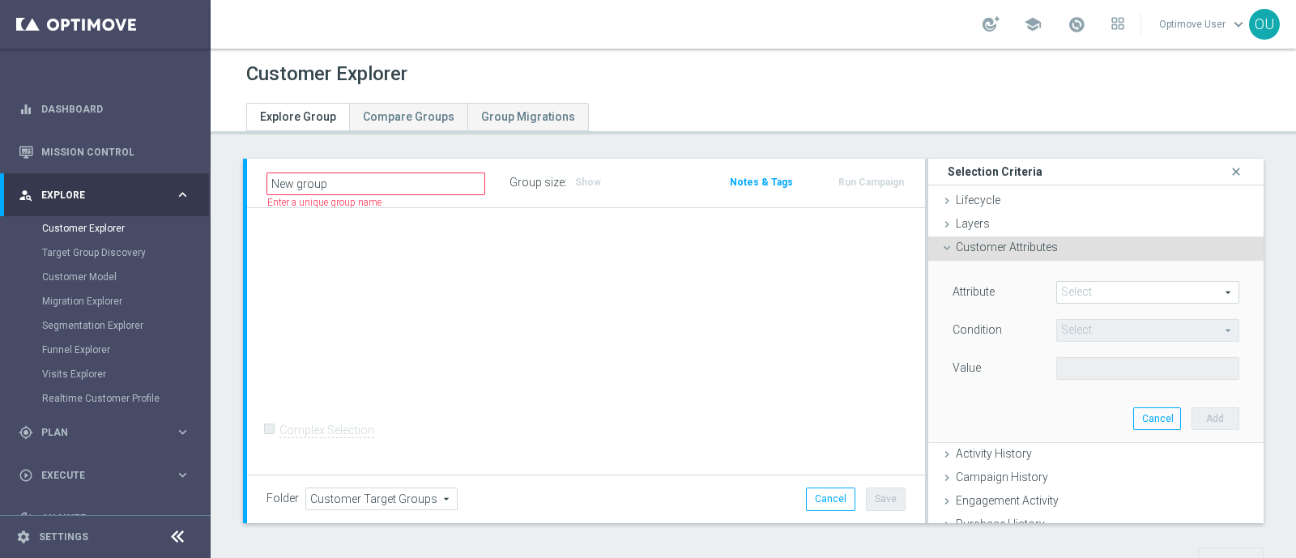
click at [1061, 298] on span at bounding box center [1147, 292] width 181 height 21
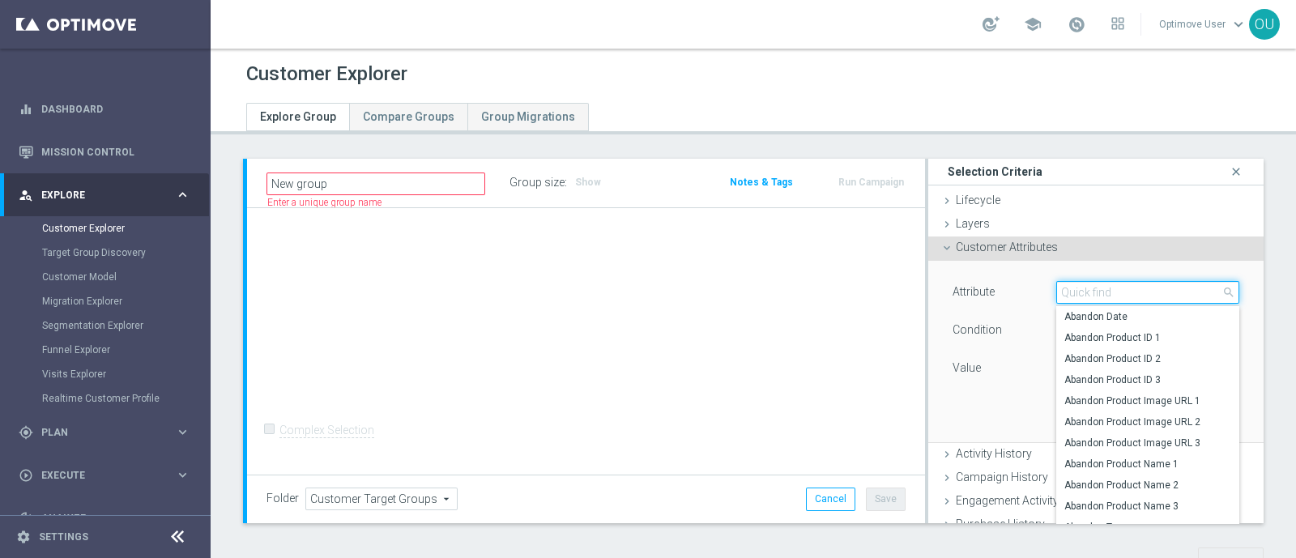
click at [1061, 298] on input "search" at bounding box center [1147, 292] width 183 height 23
type input "mid"
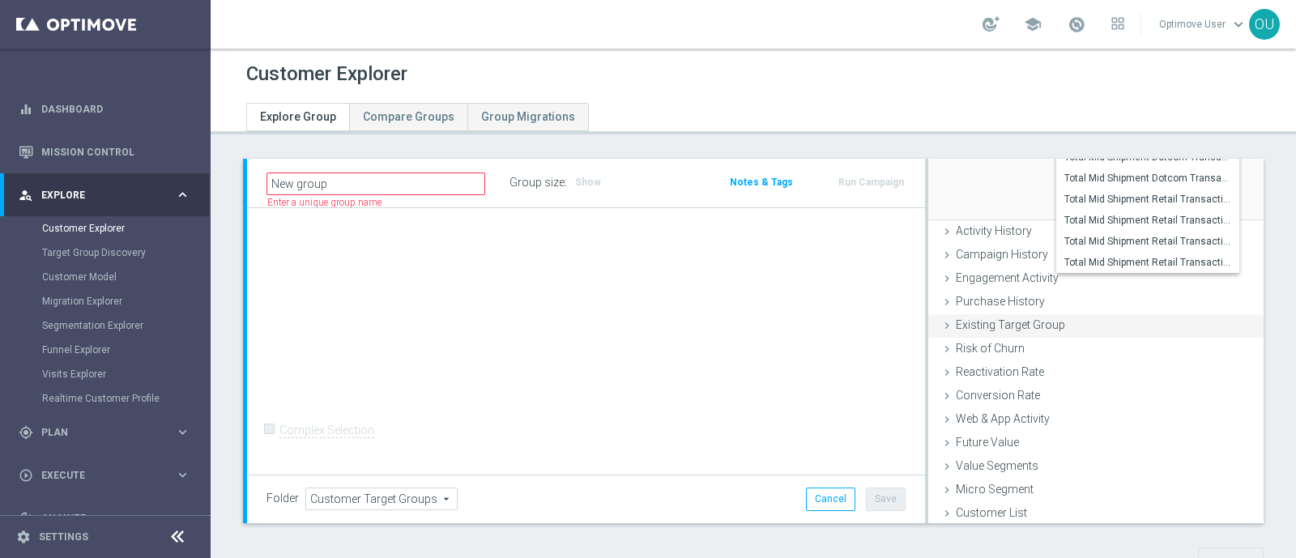
scroll to position [225, 0]
click at [1004, 506] on span "Customer List" at bounding box center [991, 510] width 71 height 13
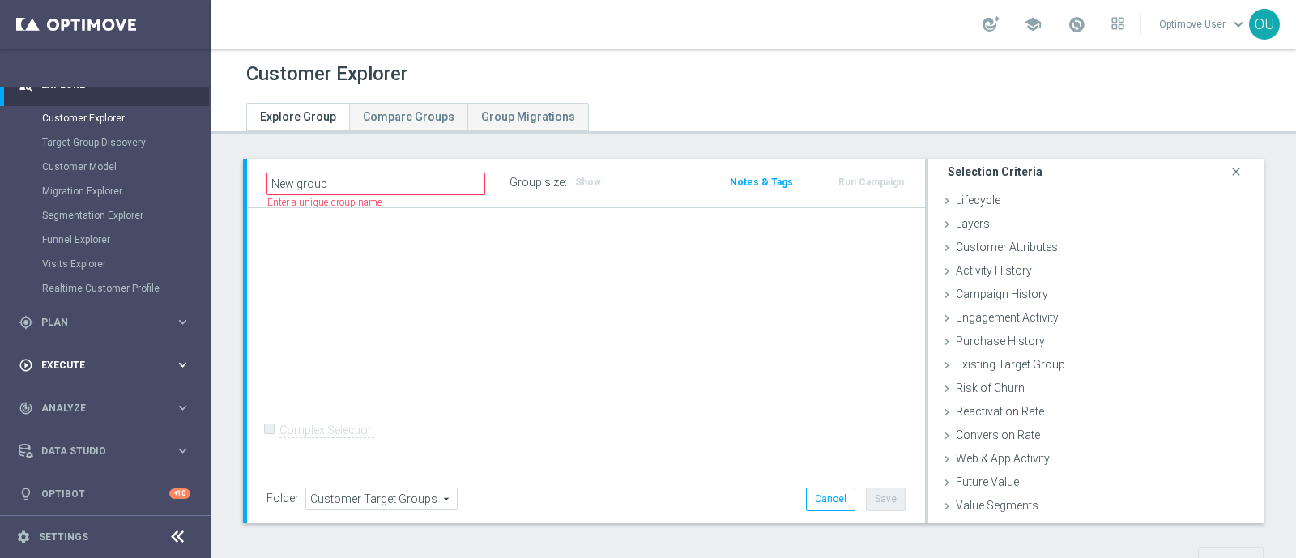
scroll to position [113, 0]
click at [82, 407] on span "Analyze" at bounding box center [108, 405] width 134 height 10
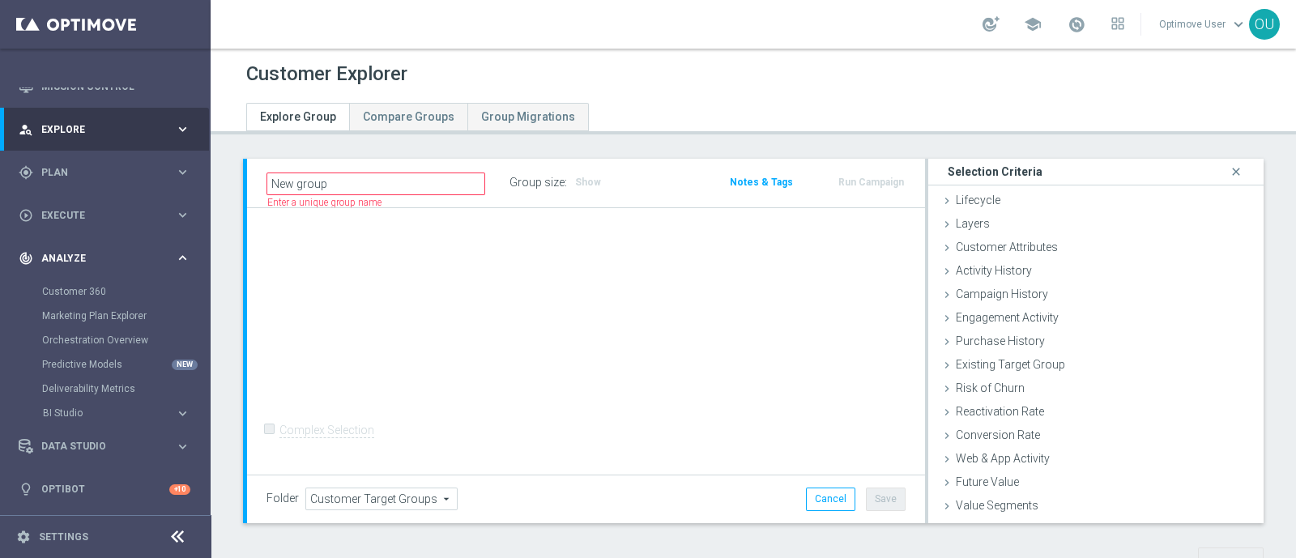
scroll to position [65, 0]
click at [104, 294] on link "Customer 360" at bounding box center [105, 292] width 126 height 13
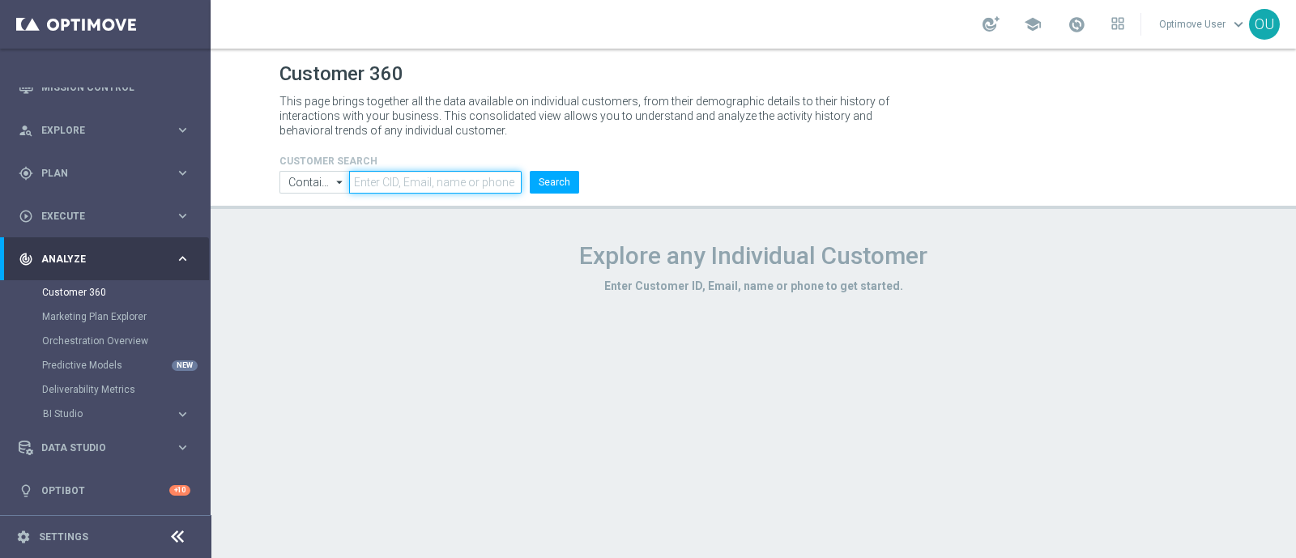
click at [433, 178] on input "text" at bounding box center [435, 182] width 173 height 23
paste input "ER_DC_CLM_ClassAffinity"
type input "ER_DC_CLM_ClassAffinity"
click at [454, 185] on input "text" at bounding box center [435, 182] width 173 height 23
paste input "10001885973"
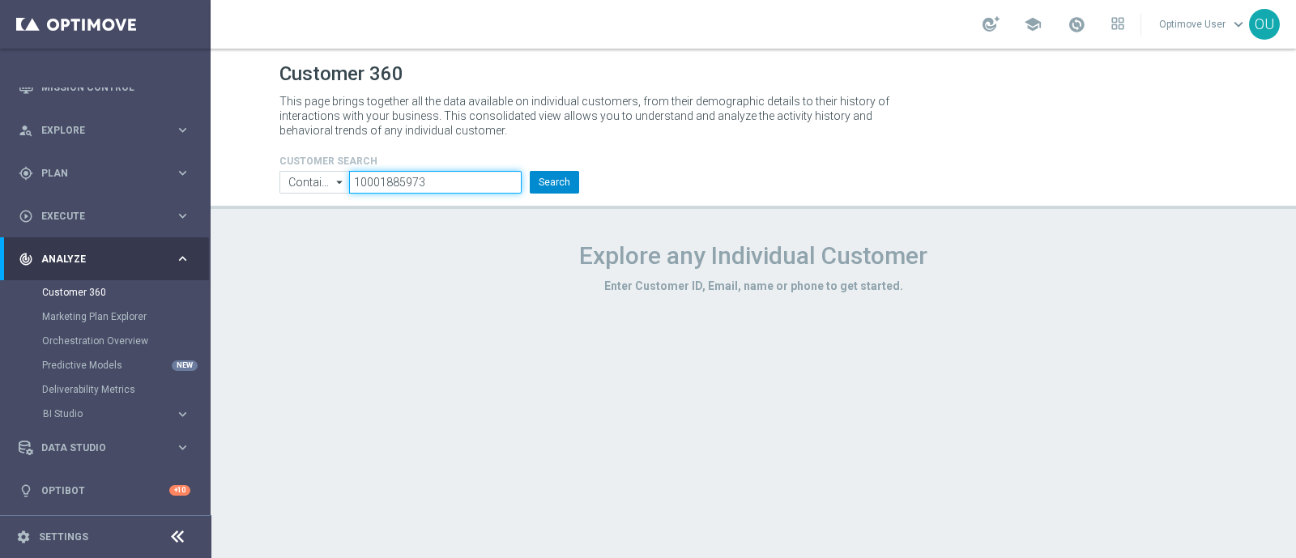
type input "10001885973"
click at [568, 186] on button "Search" at bounding box center [554, 182] width 49 height 23
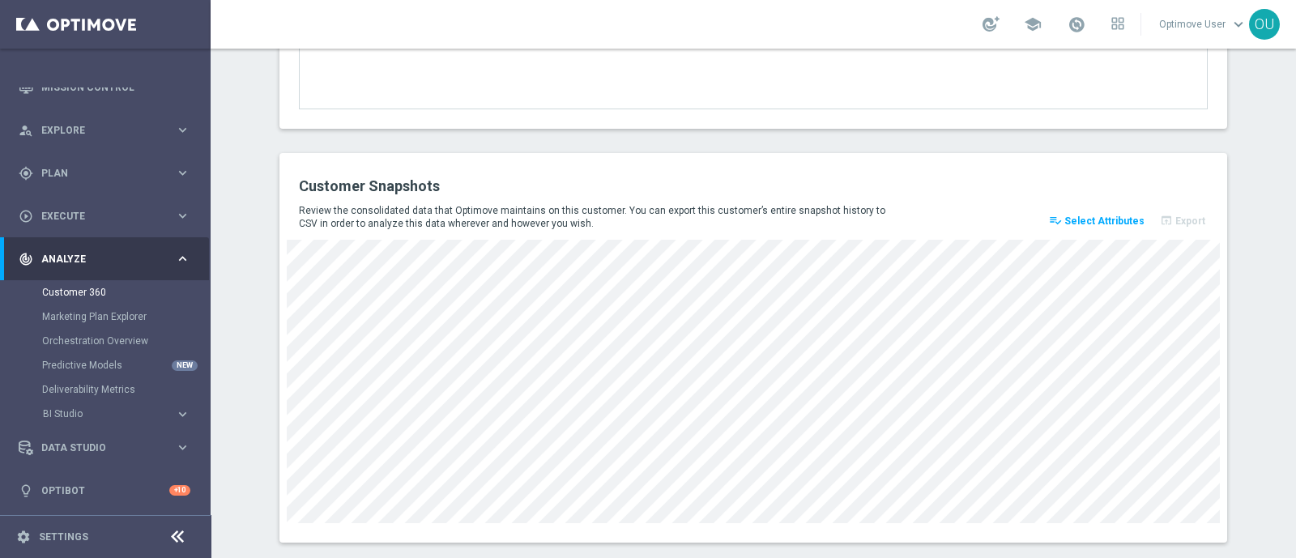
scroll to position [2186, 0]
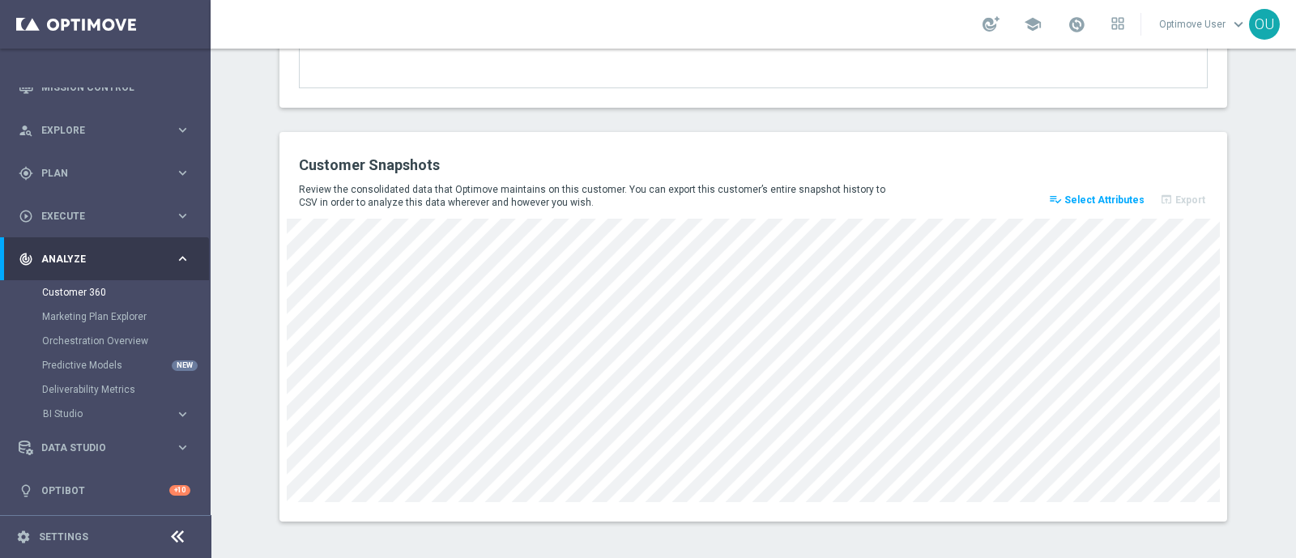
click at [1105, 194] on span "Select Attributes" at bounding box center [1105, 199] width 80 height 11
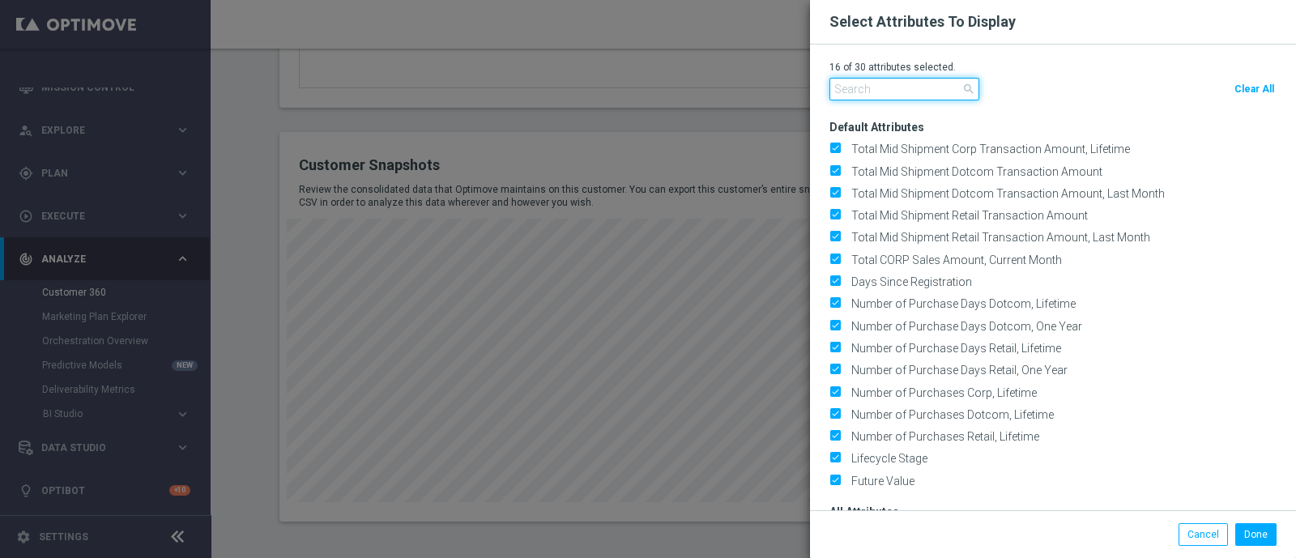
click at [956, 88] on input "text" at bounding box center [905, 89] width 150 height 23
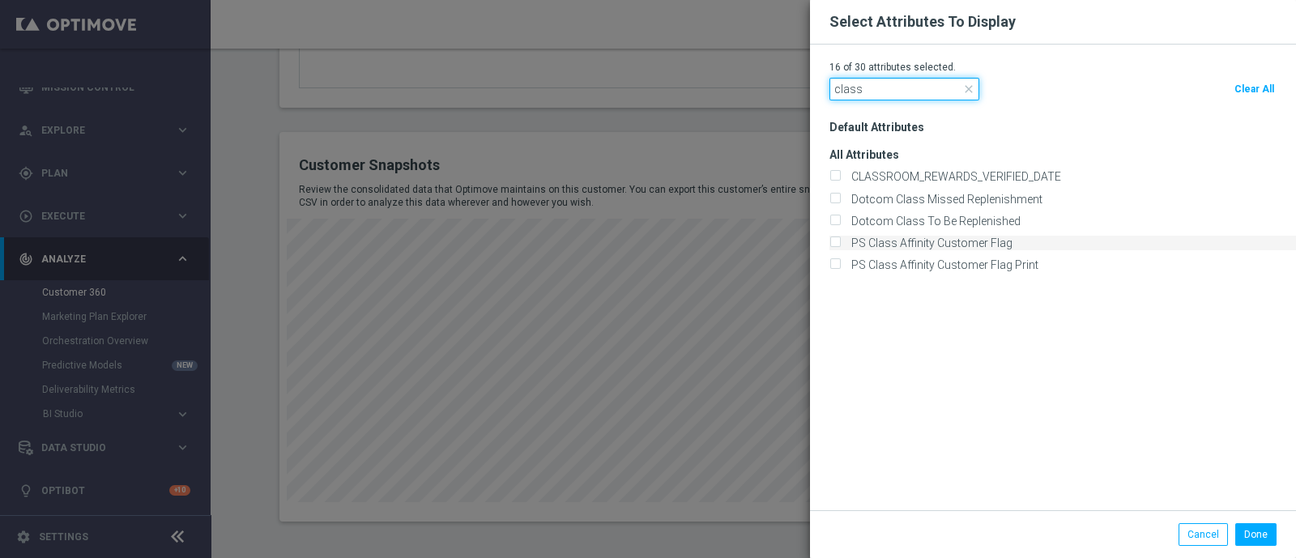
type input "class"
click at [830, 240] on input "PS Class Affinity Customer Flag" at bounding box center [835, 244] width 11 height 11
checkbox input "true"
click at [835, 267] on input "PS Class Affinity Customer Flag Print" at bounding box center [835, 266] width 11 height 11
checkbox input "true"
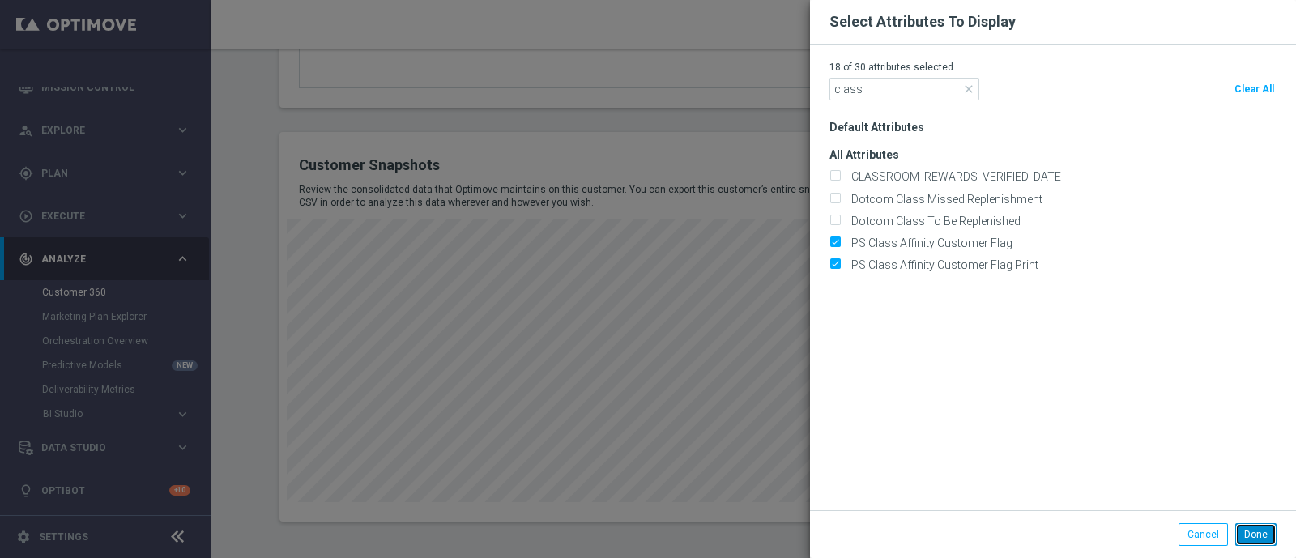
click at [1261, 541] on button "Done" at bounding box center [1255, 534] width 41 height 23
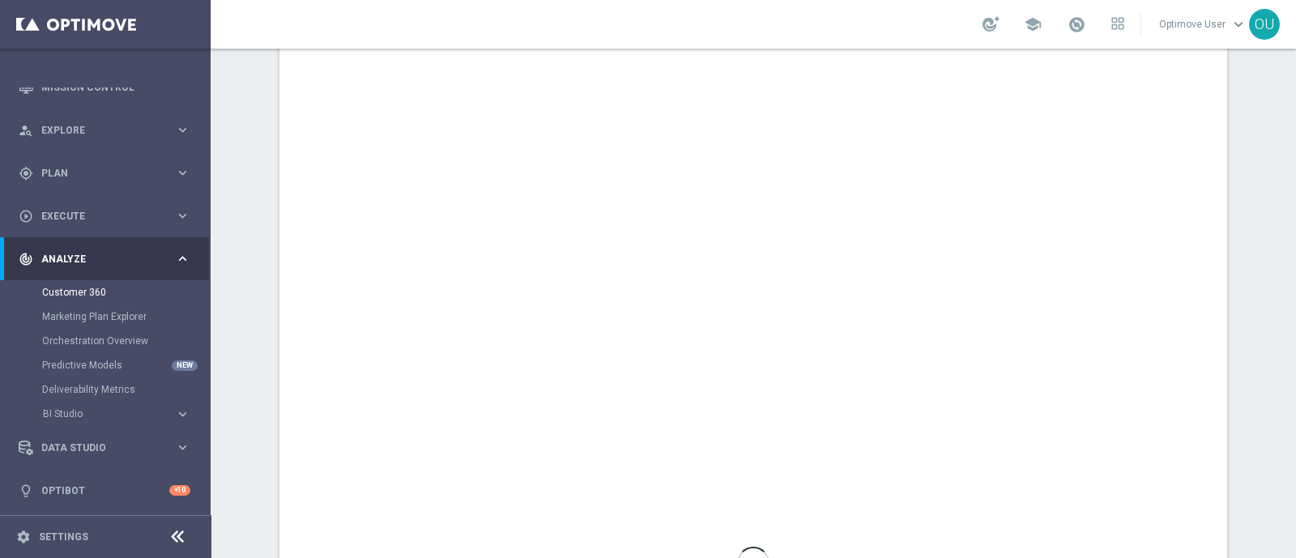
scroll to position [0, 0]
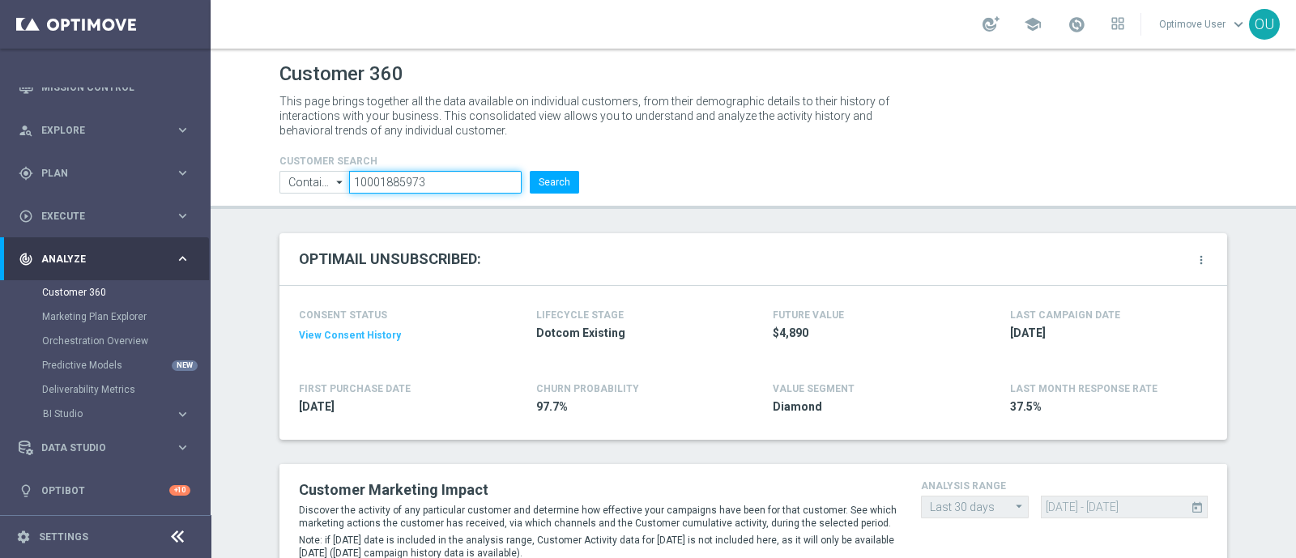
click at [473, 183] on input "10001885973" at bounding box center [435, 182] width 173 height 23
paste input "28061335"
type input "10280613353"
click at [599, 214] on div "Customer 360 This page brings together all the data available on individual cus…" at bounding box center [754, 304] width 1086 height 510
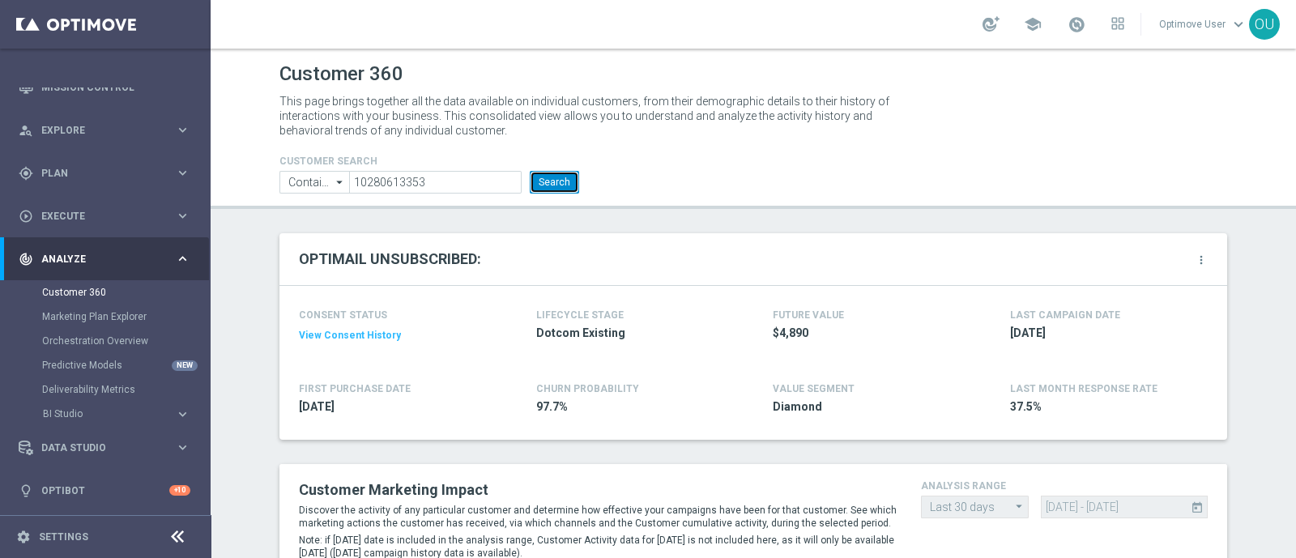
click at [557, 187] on button "Search" at bounding box center [554, 182] width 49 height 23
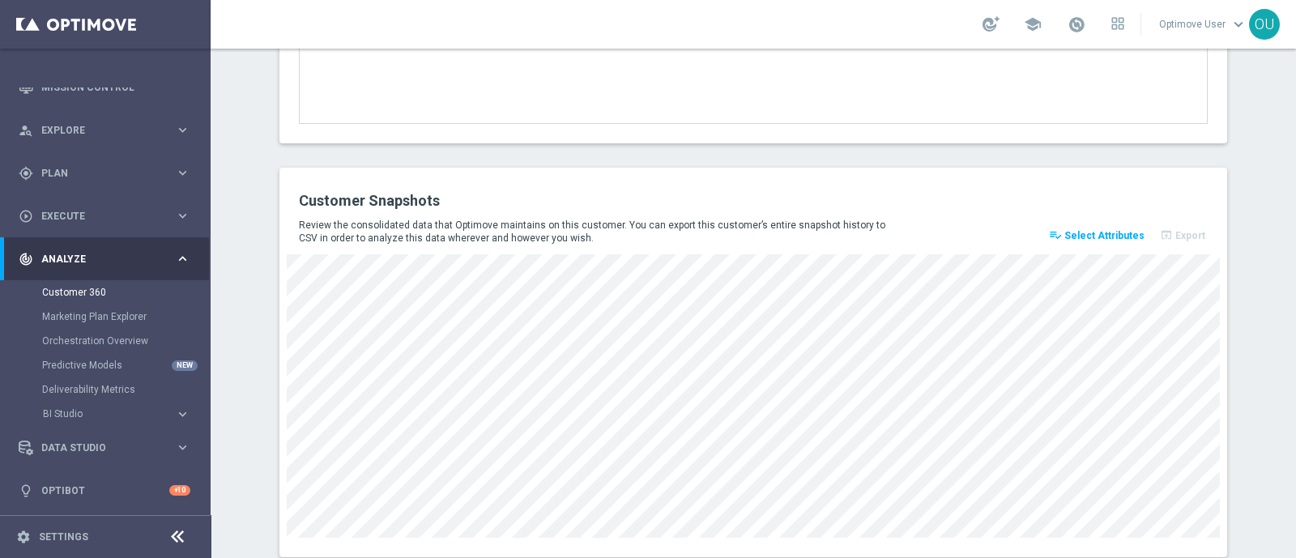
scroll to position [2133, 0]
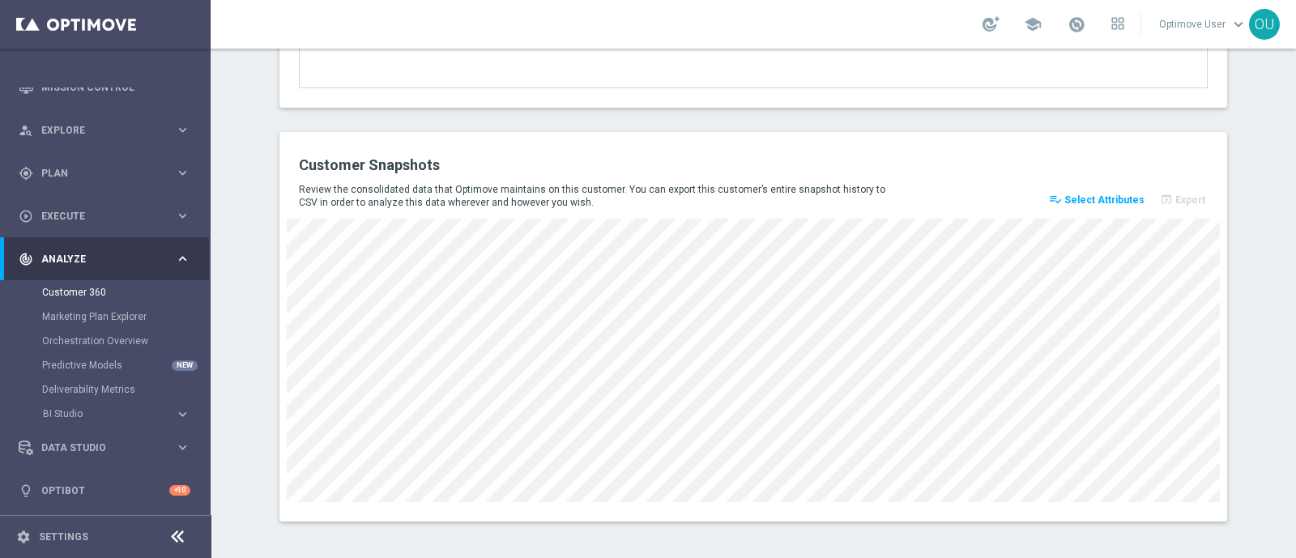
click at [1124, 195] on span "Select Attributes" at bounding box center [1105, 199] width 80 height 11
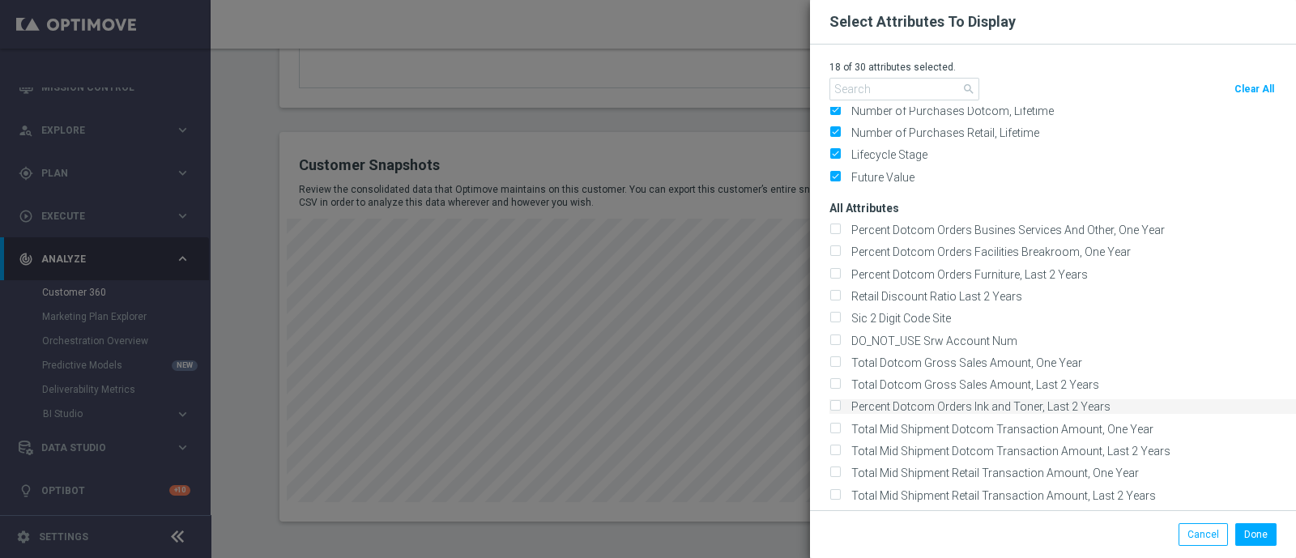
scroll to position [608, 0]
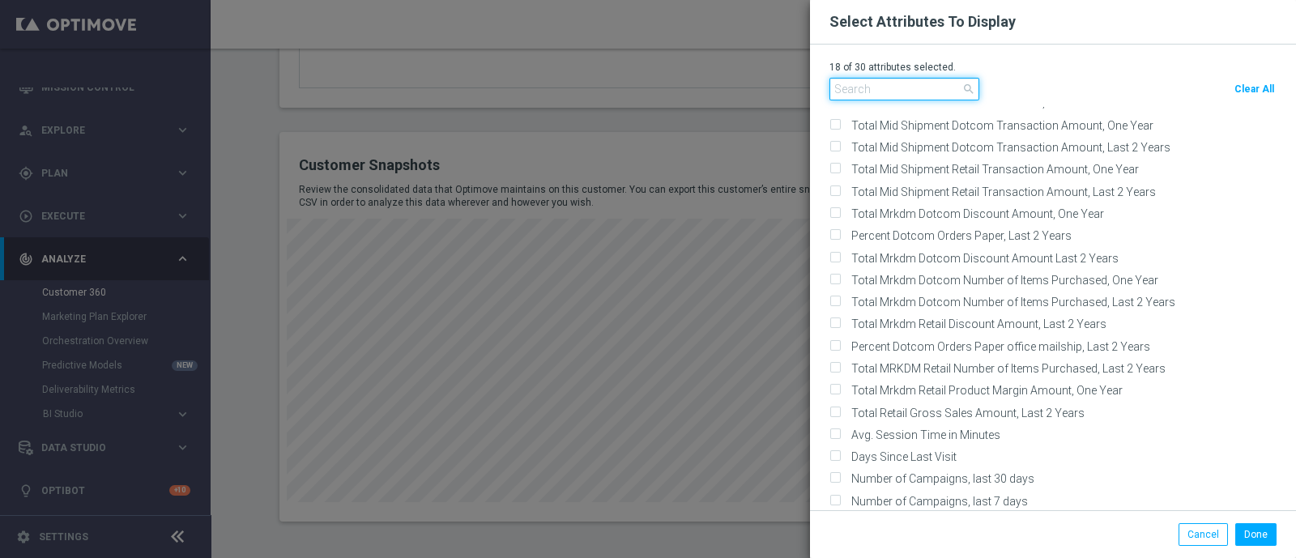
click at [940, 87] on input "text" at bounding box center [905, 89] width 150 height 23
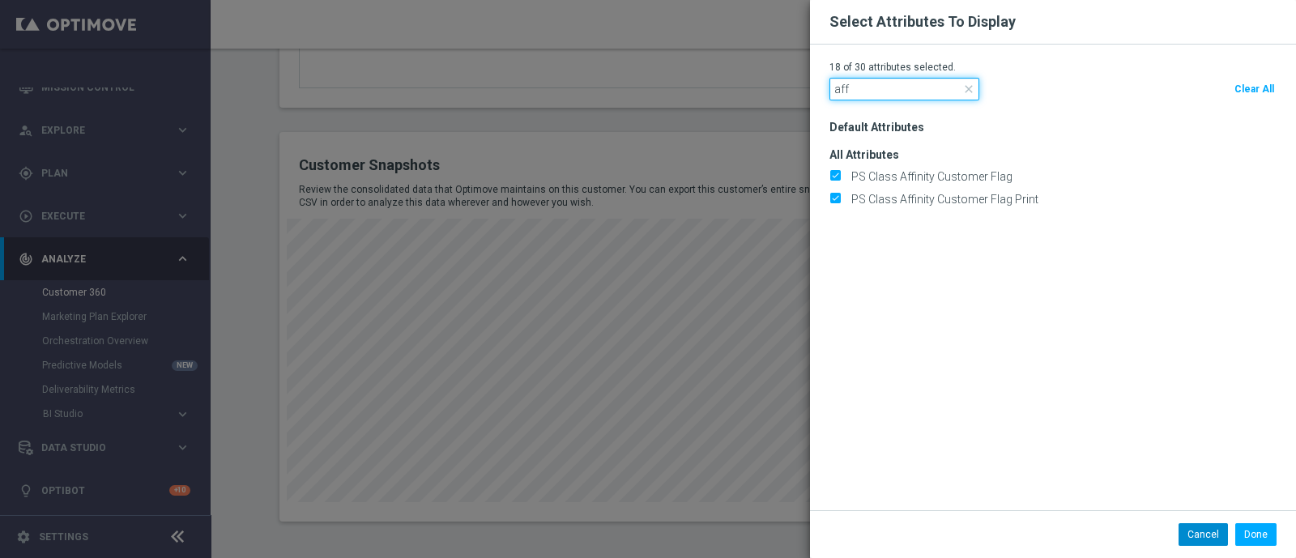
type input "aff"
click at [1194, 527] on button "Cancel" at bounding box center [1203, 534] width 49 height 23
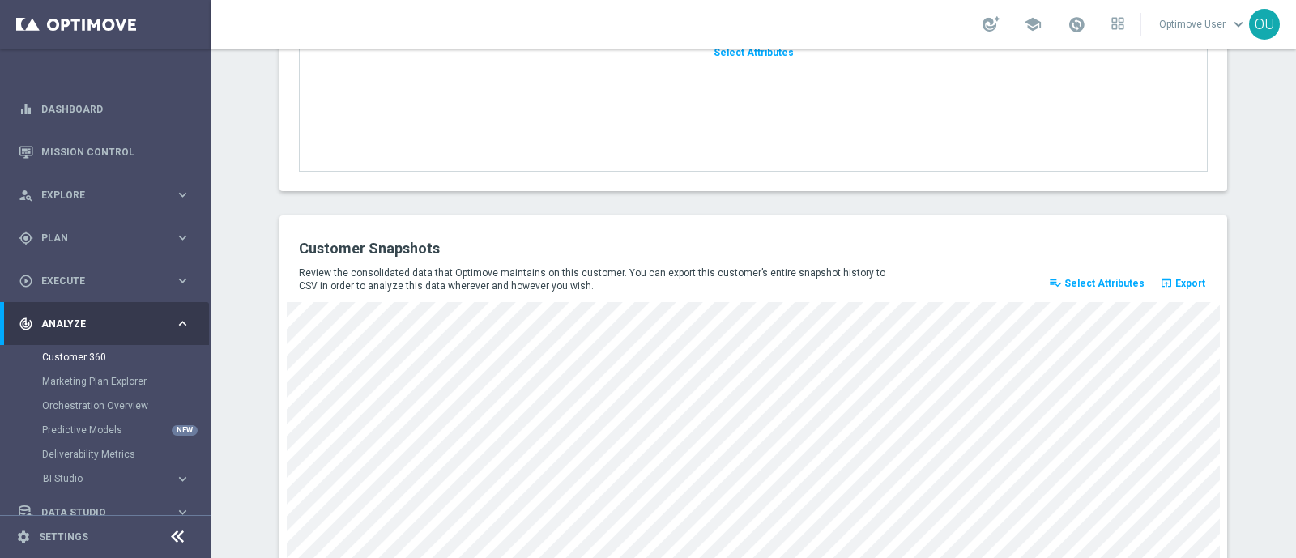
scroll to position [2268, 0]
